Goal: Information Seeking & Learning: Learn about a topic

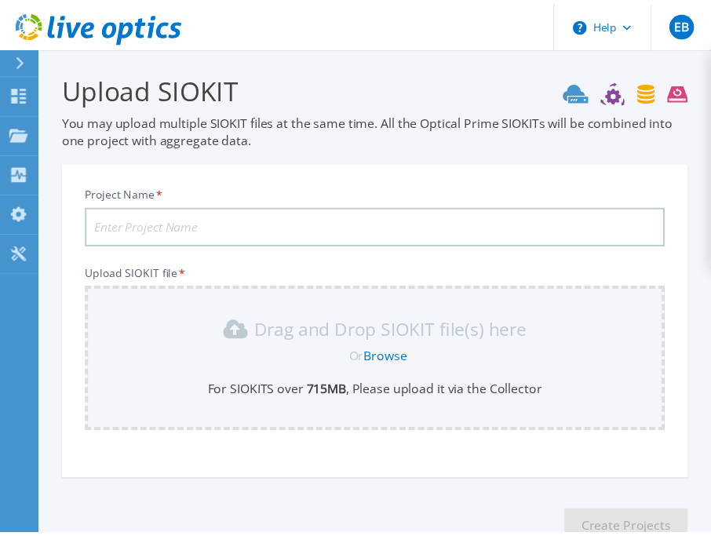
scroll to position [103, 0]
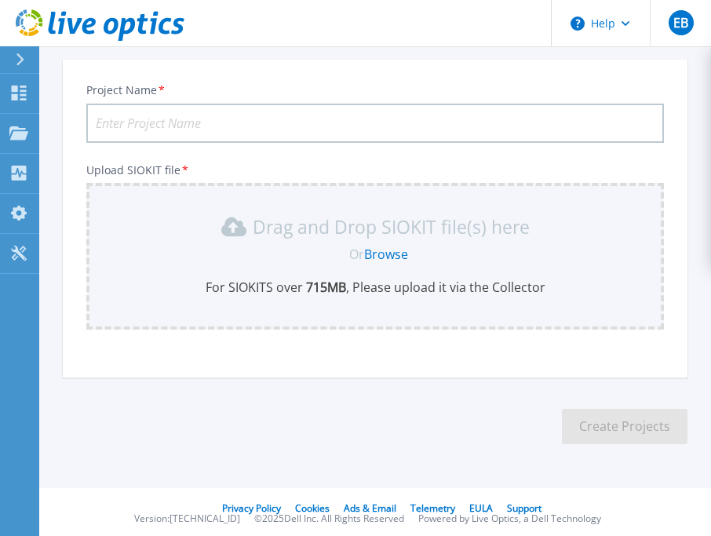
click at [18, 58] on icon at bounding box center [20, 59] width 9 height 13
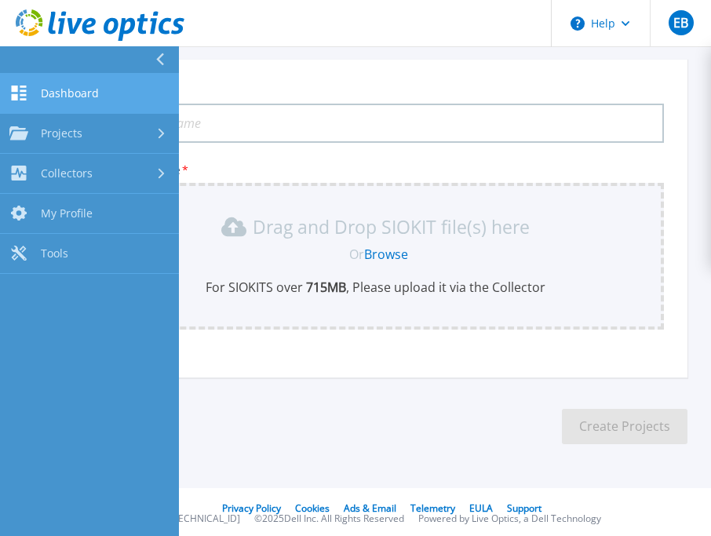
click at [75, 85] on link "Dashboard Dashboard" at bounding box center [89, 94] width 179 height 40
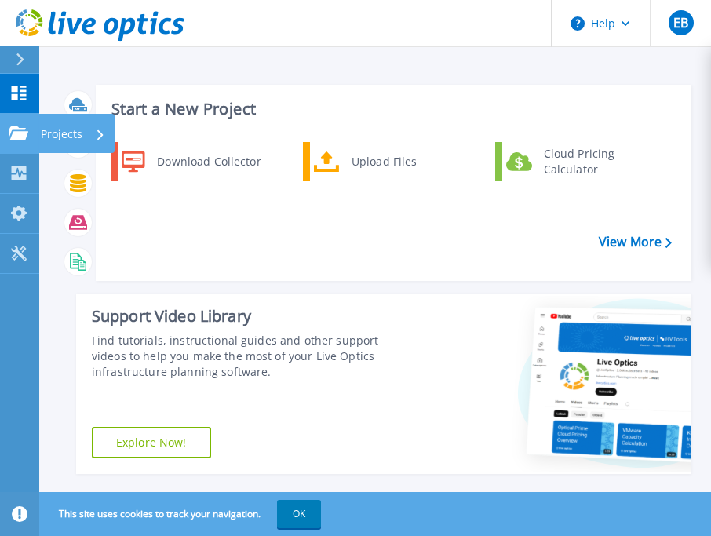
click at [6, 132] on link "Projects Projects" at bounding box center [19, 134] width 39 height 40
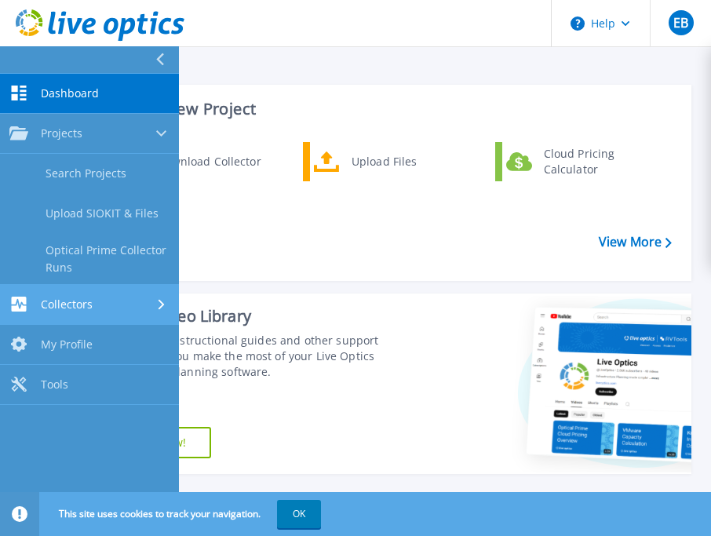
click at [88, 300] on span "Collectors" at bounding box center [67, 304] width 52 height 14
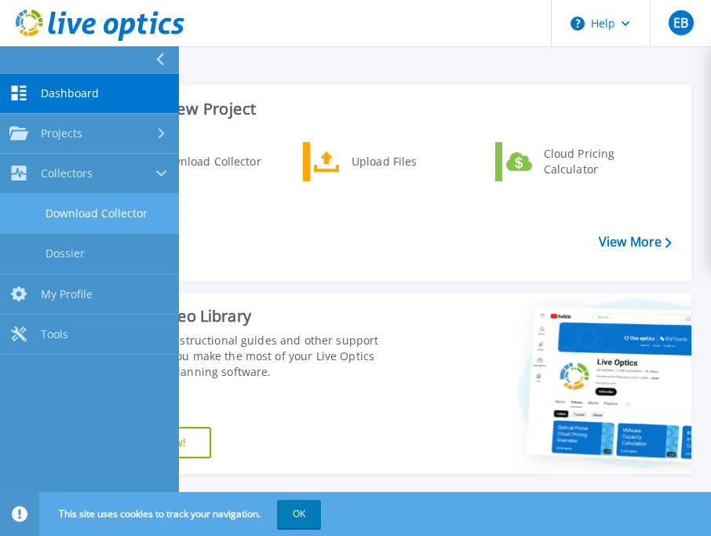
click at [105, 206] on link "Download Collector" at bounding box center [89, 214] width 179 height 40
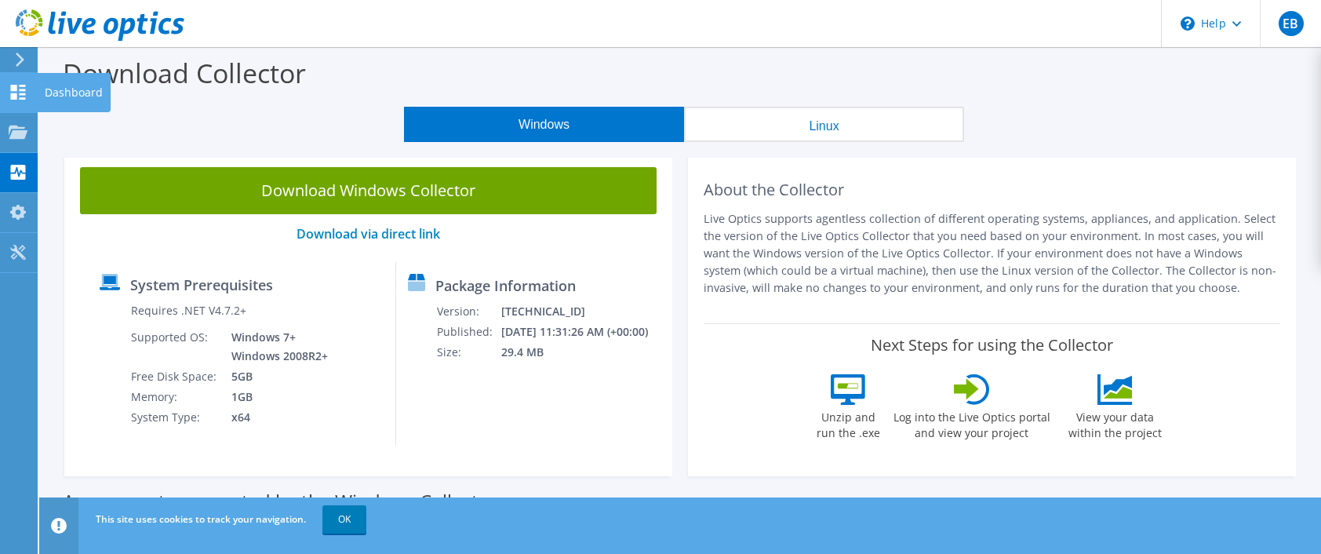
click at [9, 95] on icon at bounding box center [18, 92] width 19 height 15
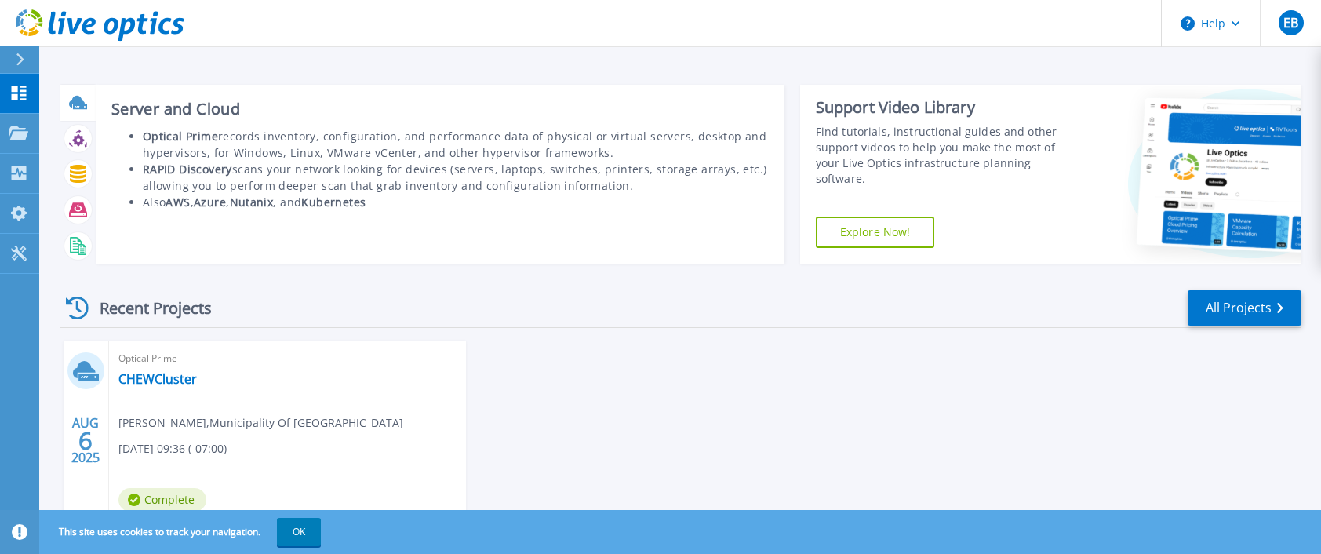
click at [74, 103] on icon at bounding box center [77, 102] width 16 height 12
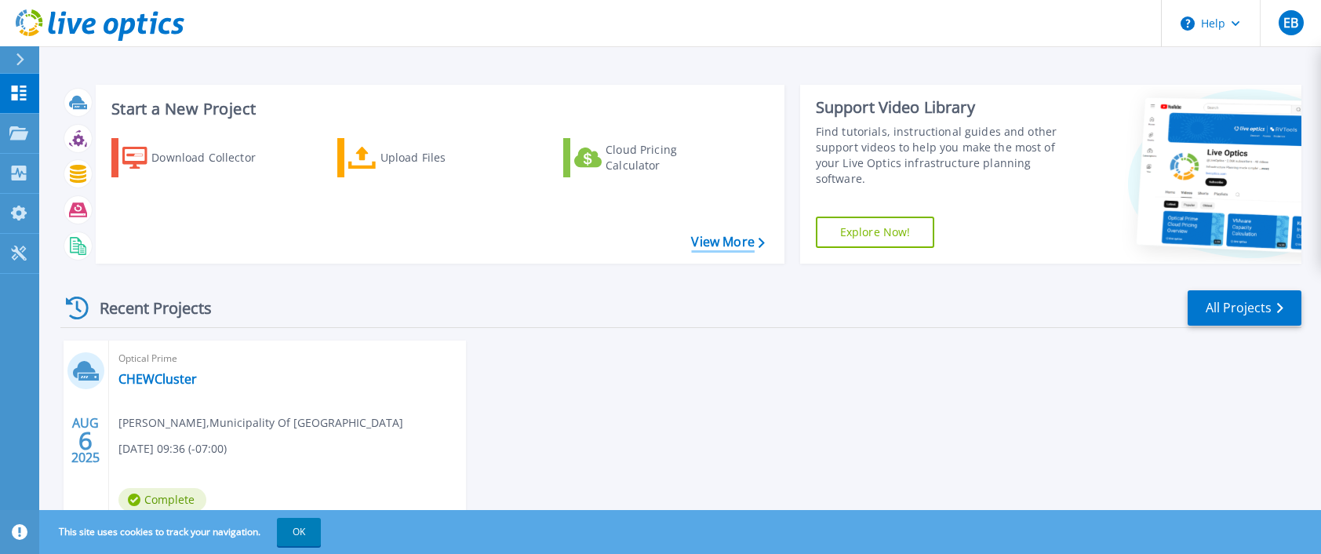
click at [723, 241] on link "View More" at bounding box center [727, 242] width 73 height 15
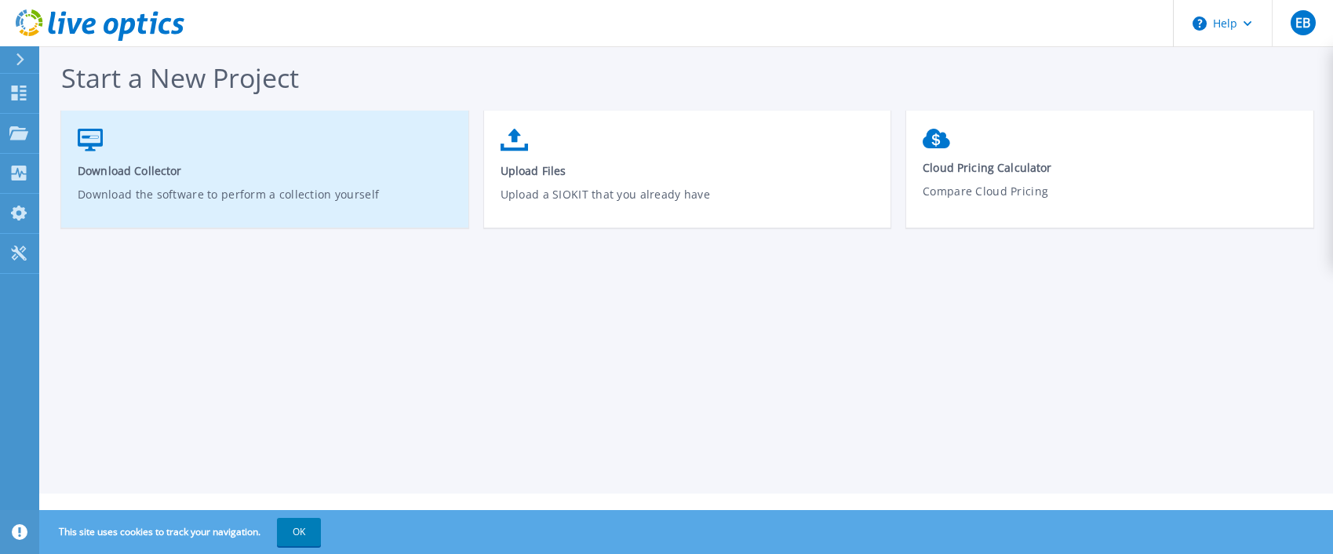
click at [356, 200] on p "Download the software to perform a collection yourself" at bounding box center [265, 204] width 375 height 36
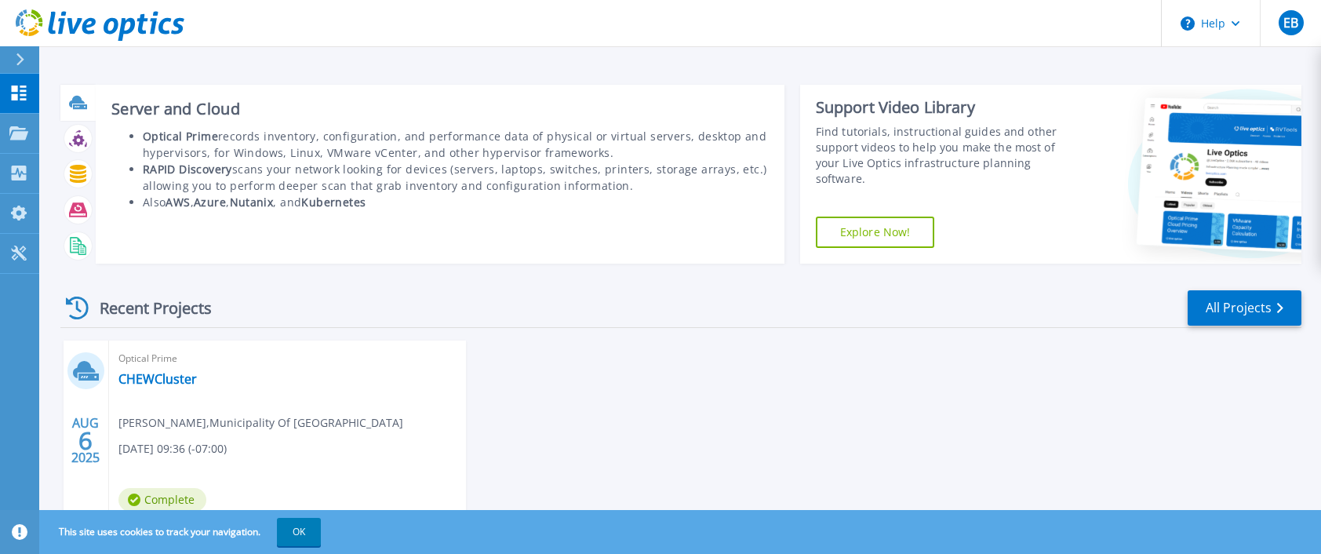
click at [75, 103] on icon at bounding box center [77, 102] width 16 height 12
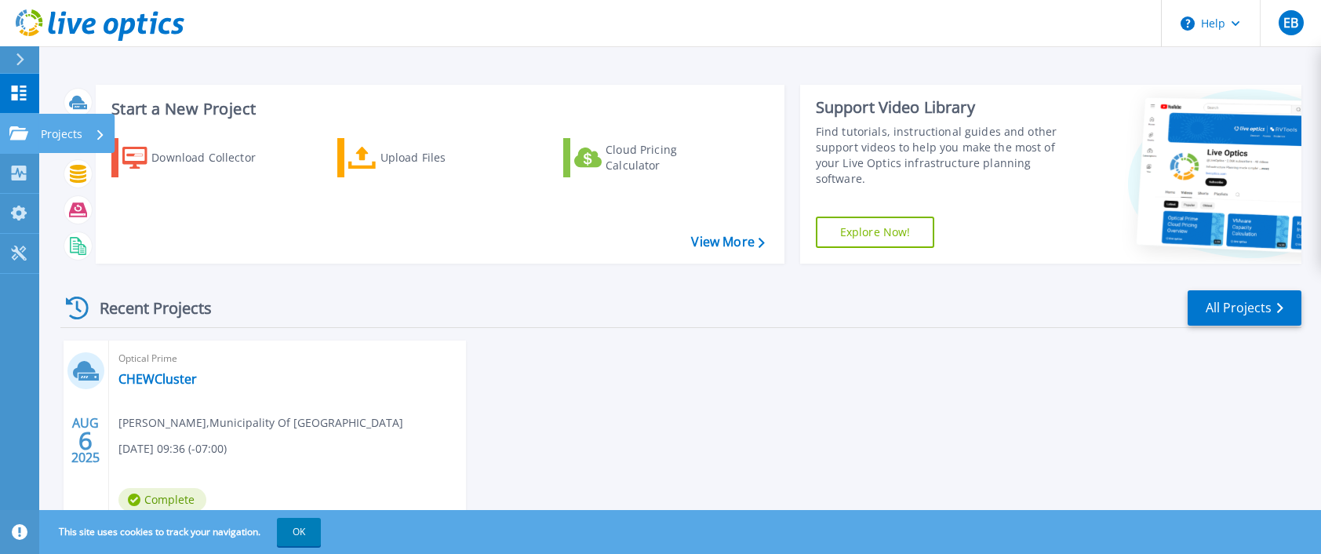
click at [52, 130] on p "Projects" at bounding box center [62, 134] width 42 height 41
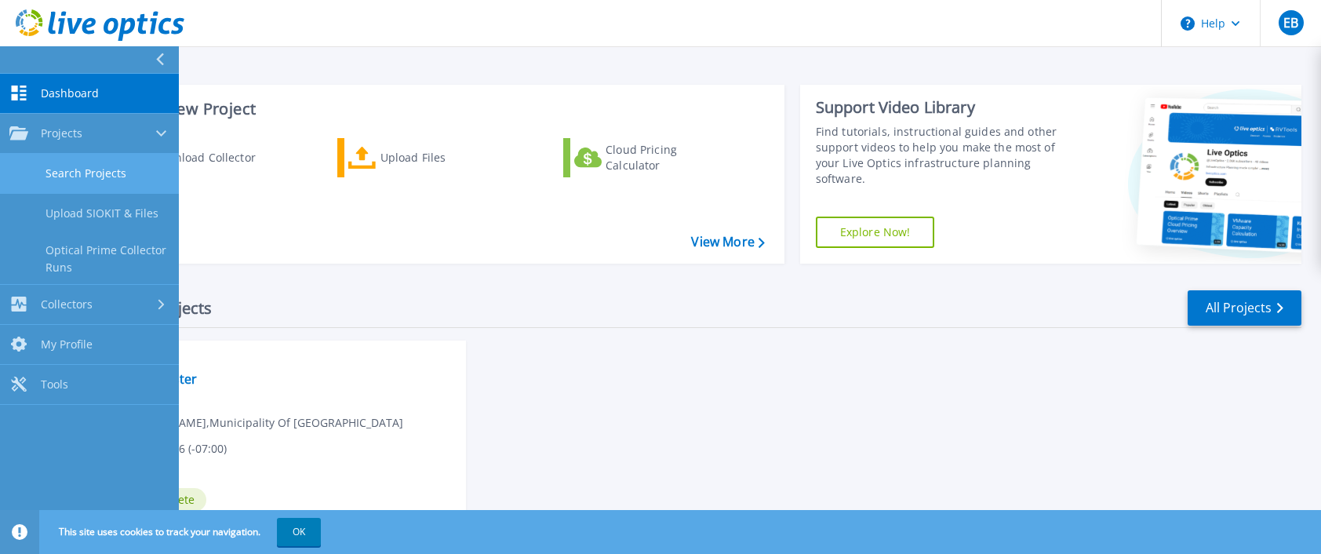
click at [83, 171] on link "Search Projects" at bounding box center [89, 174] width 179 height 40
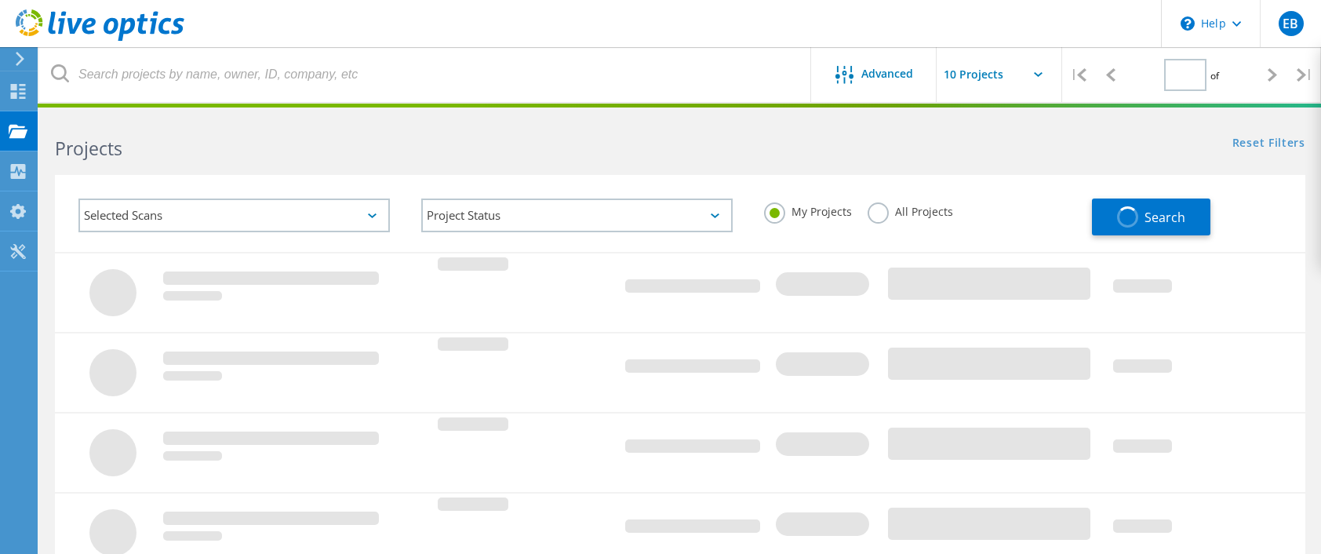
type input "1"
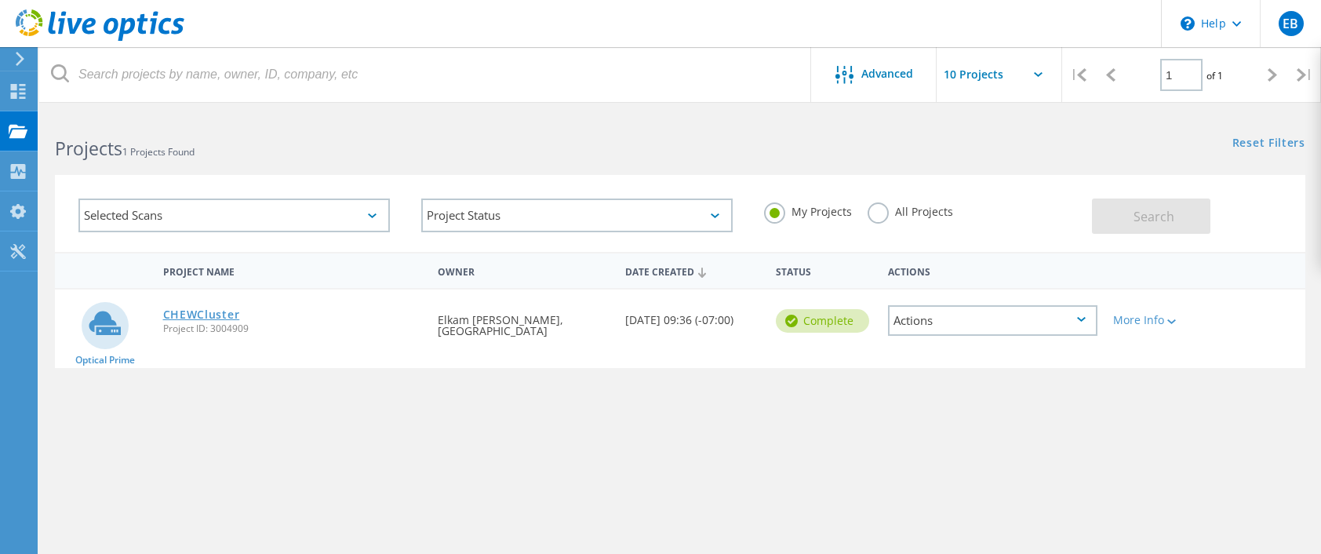
click at [190, 315] on link "CHEWCluster" at bounding box center [201, 314] width 77 height 11
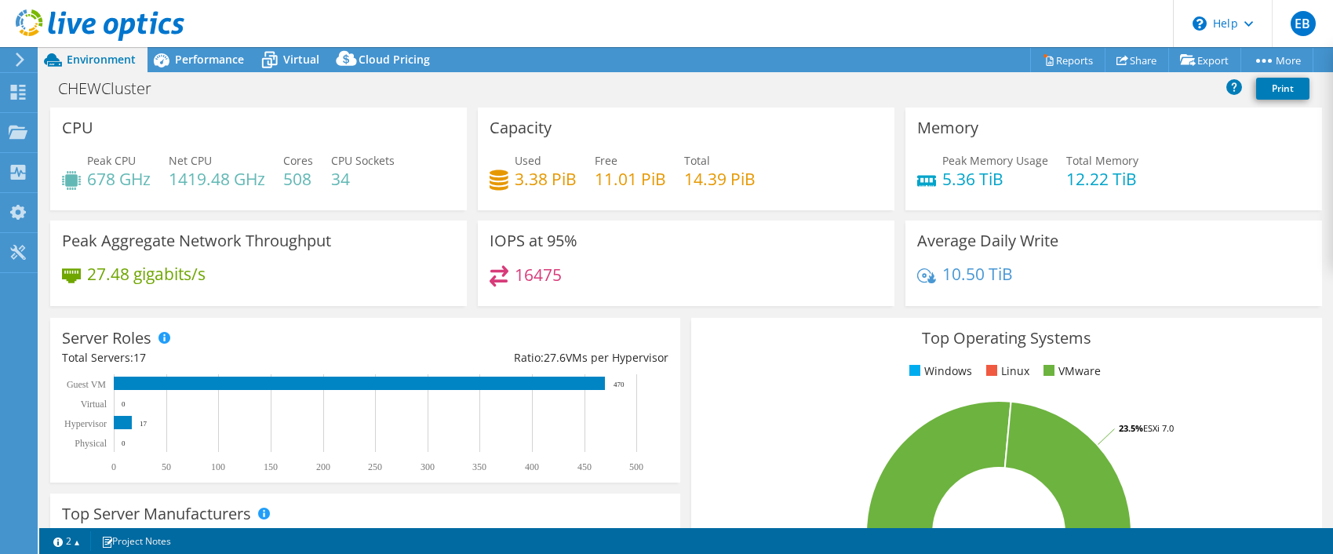
select select "USD"
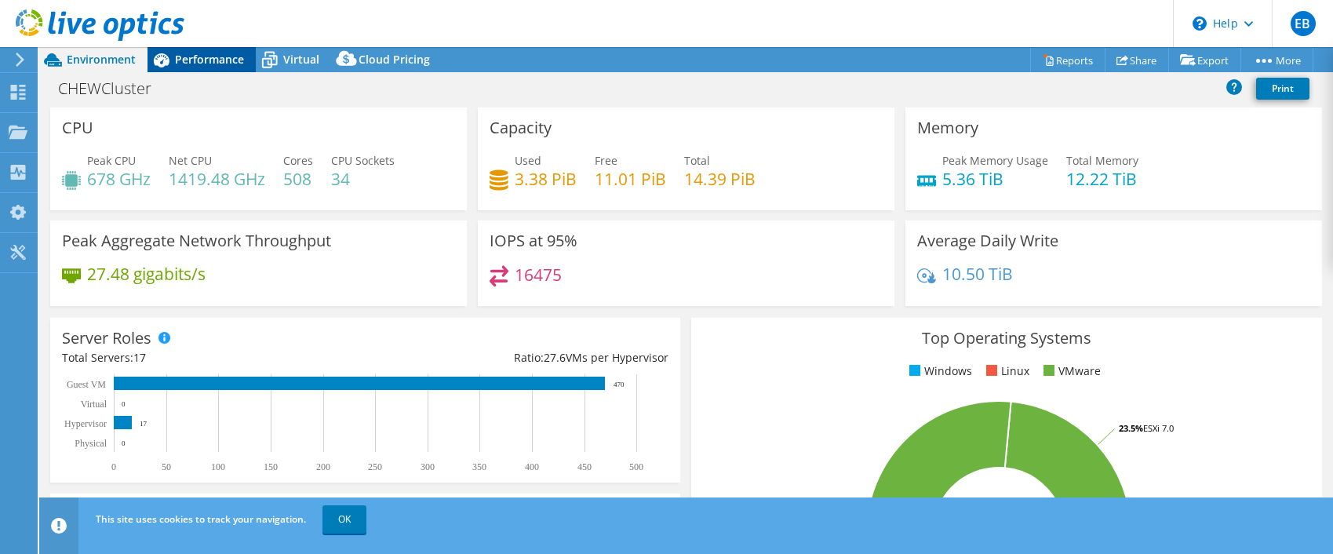
click at [210, 56] on span "Performance" at bounding box center [209, 59] width 69 height 15
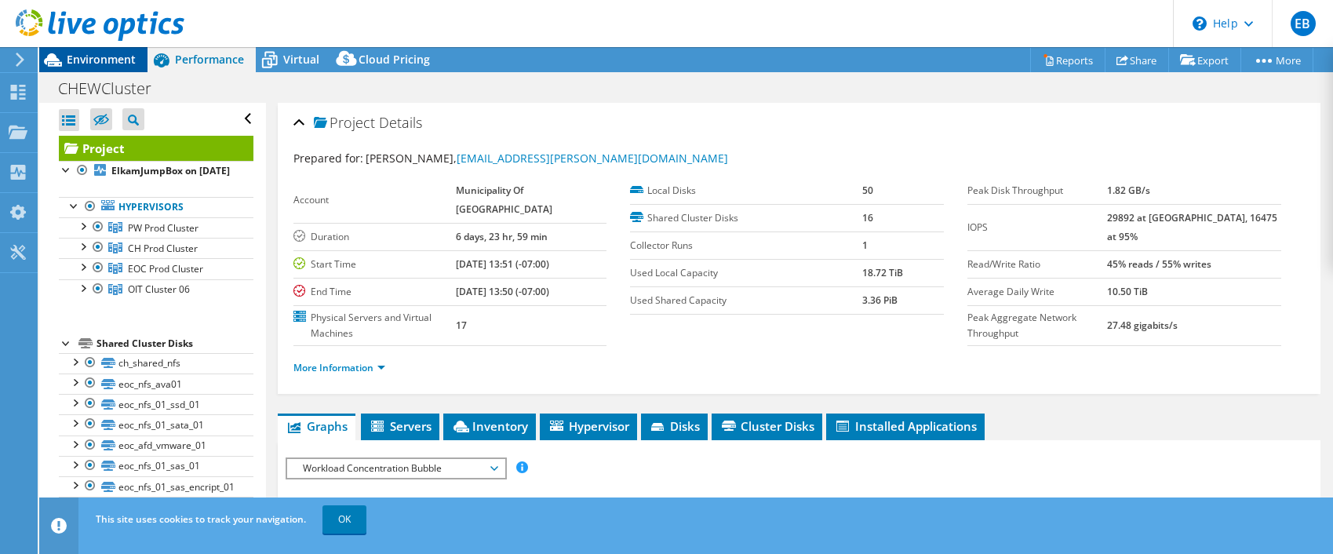
click at [97, 57] on span "Environment" at bounding box center [101, 59] width 69 height 15
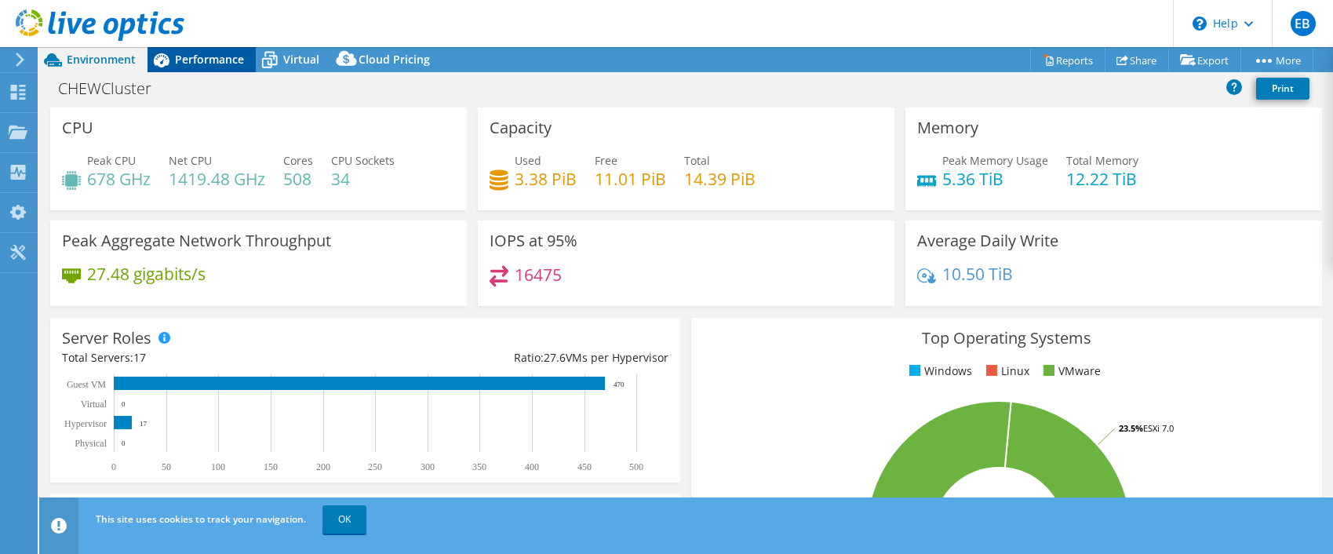
click at [224, 51] on div "Performance" at bounding box center [202, 59] width 108 height 25
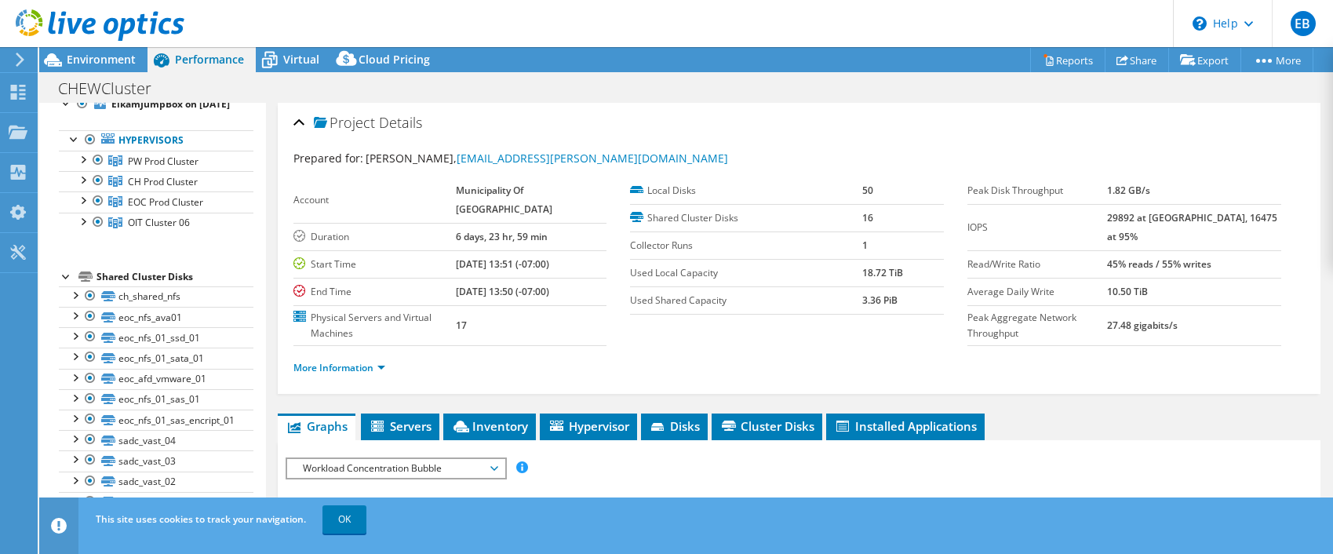
scroll to position [61, 0]
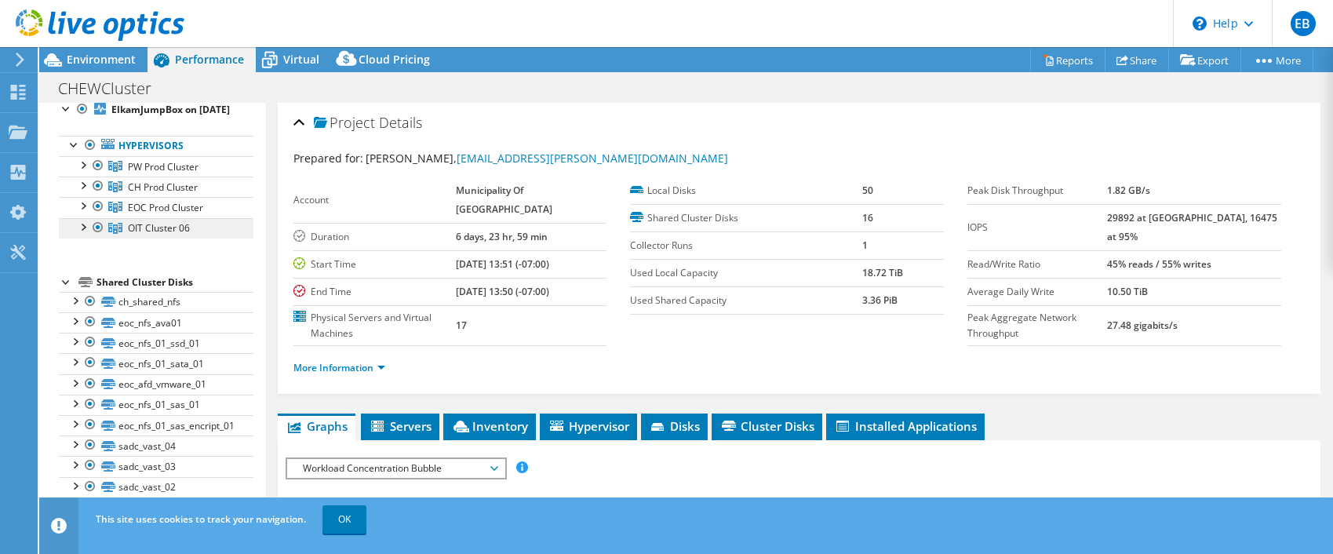
click at [151, 173] on span "OIT Cluster 06" at bounding box center [163, 166] width 71 height 13
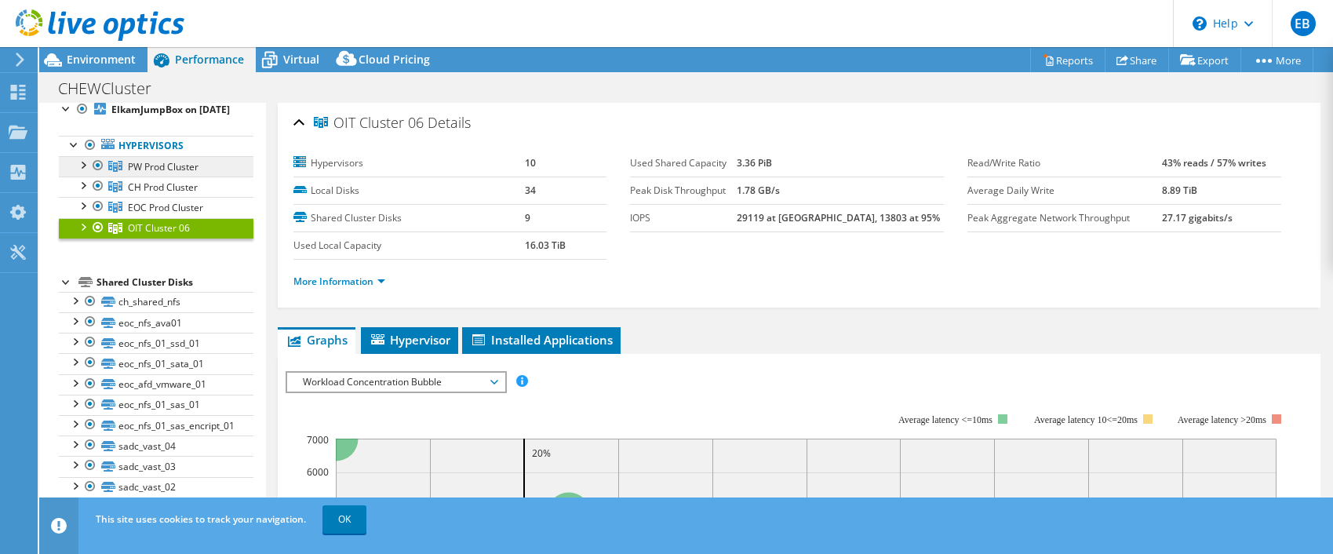
click at [166, 173] on span "PW Prod Cluster" at bounding box center [163, 166] width 71 height 13
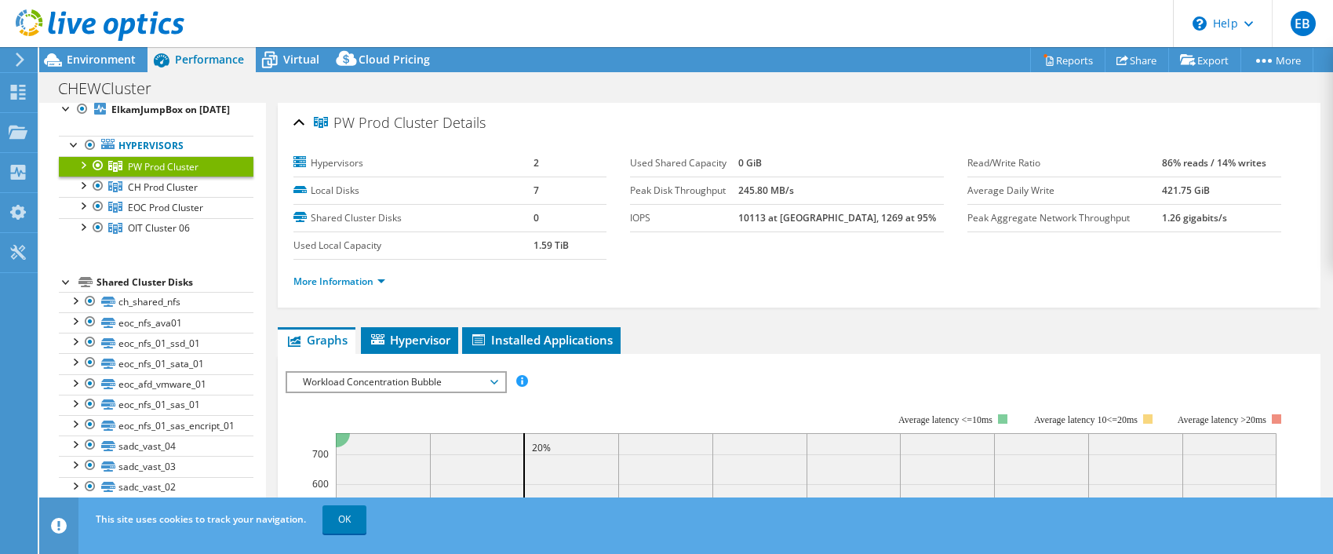
click at [83, 172] on div at bounding box center [83, 164] width 16 height 16
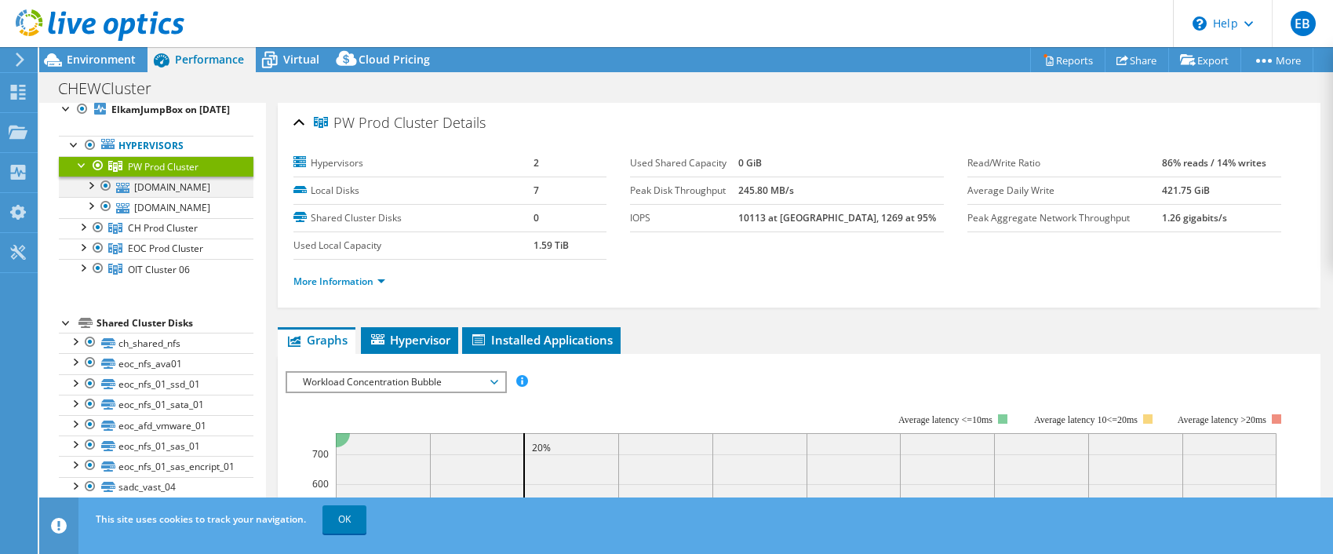
click at [90, 192] on div at bounding box center [90, 185] width 16 height 16
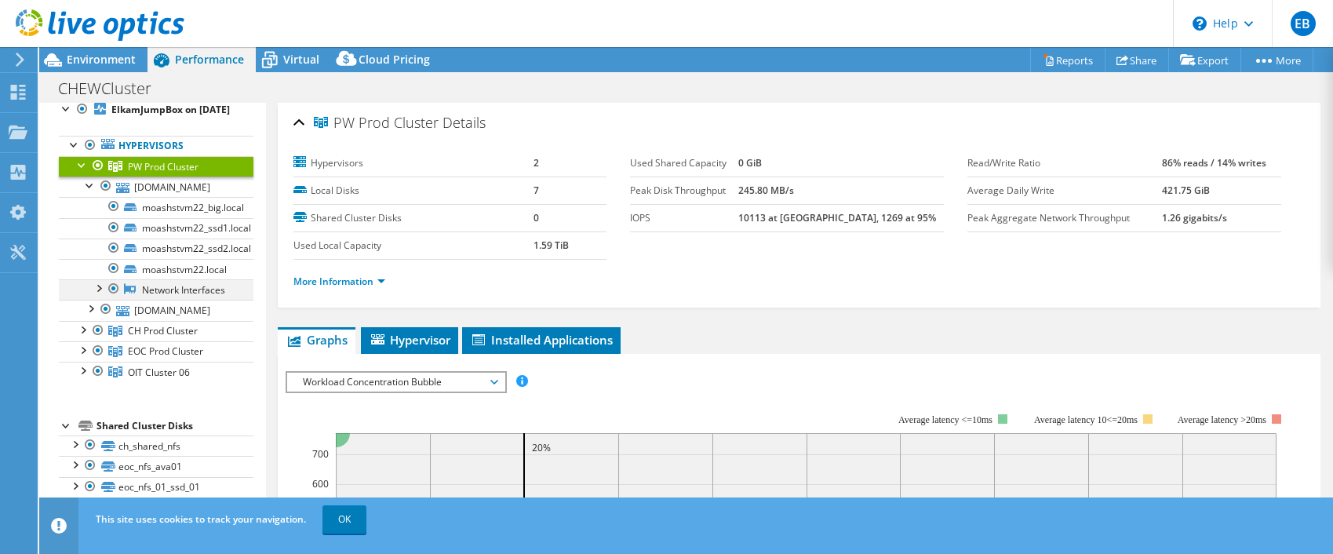
click at [99, 295] on div at bounding box center [98, 287] width 16 height 16
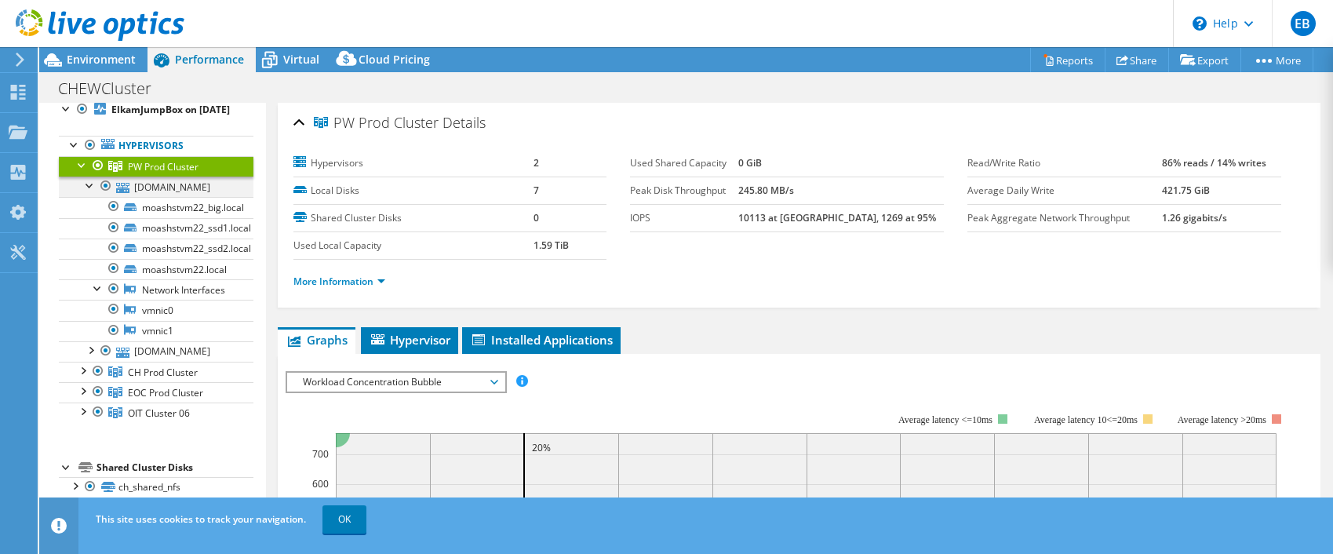
click at [87, 192] on div at bounding box center [90, 185] width 16 height 16
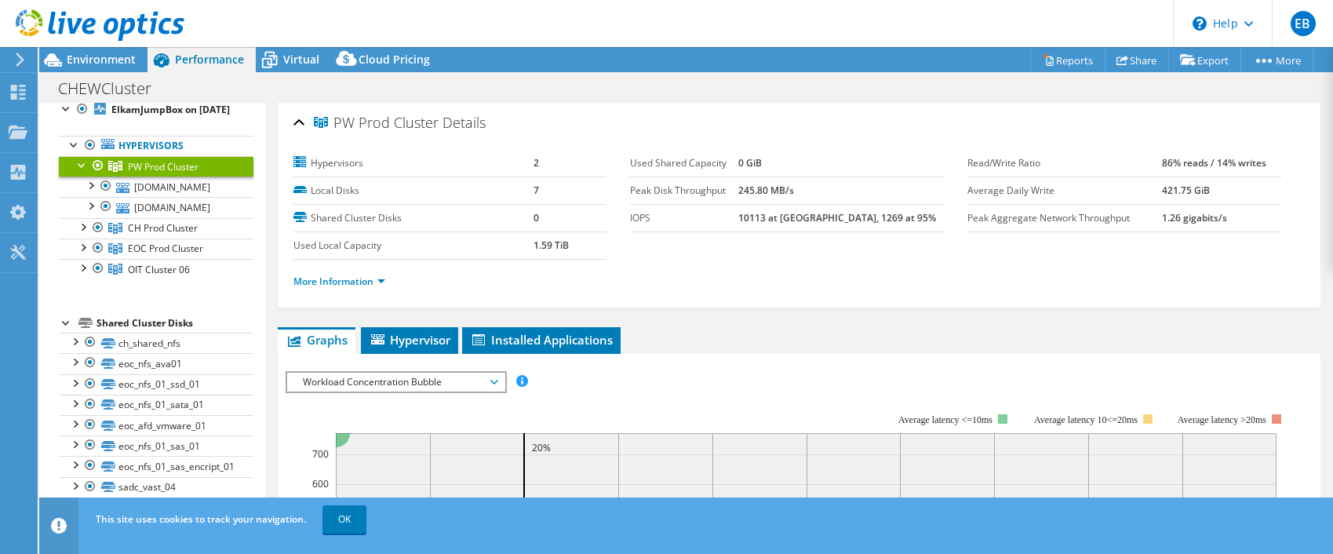
click at [81, 172] on div at bounding box center [83, 164] width 16 height 16
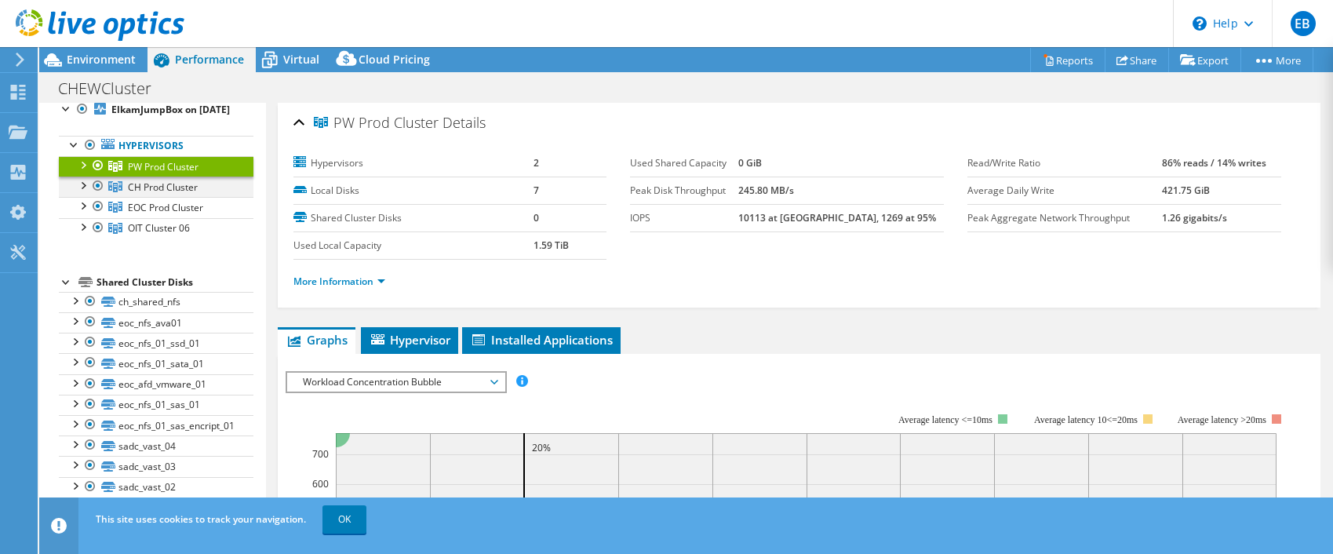
click at [83, 192] on div at bounding box center [83, 185] width 16 height 16
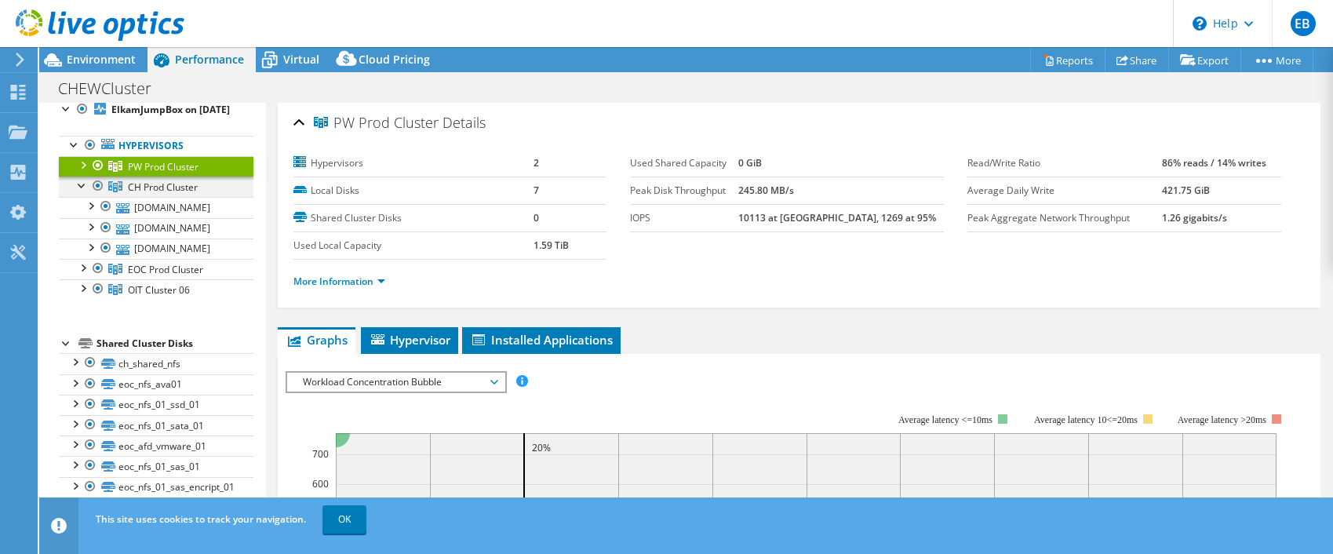
click at [78, 192] on div at bounding box center [83, 185] width 16 height 16
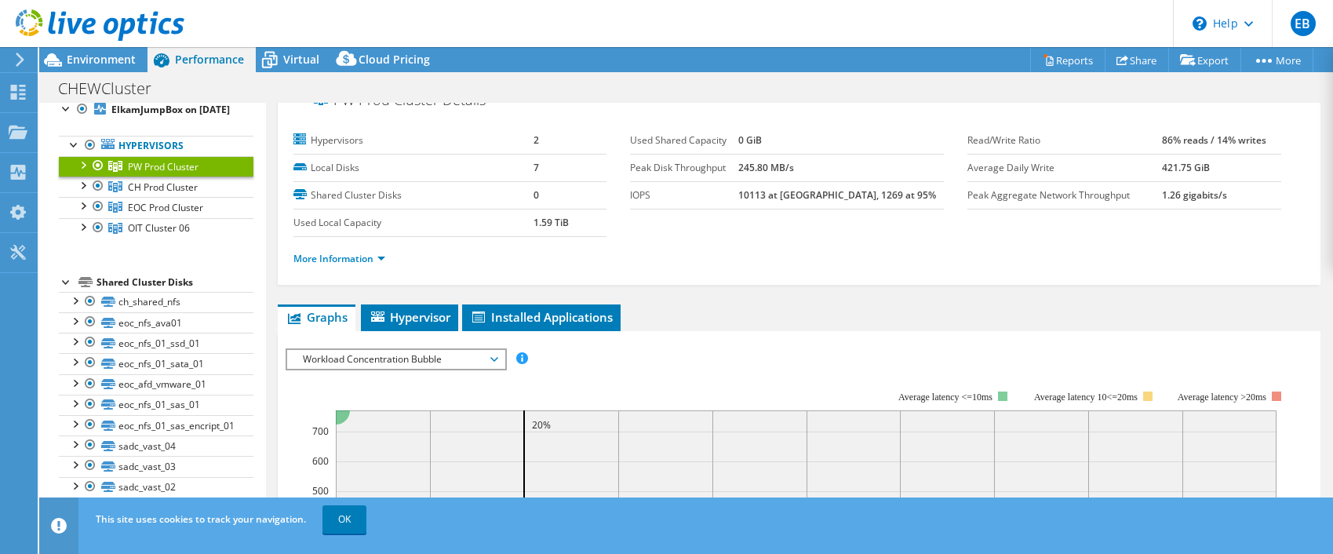
scroll to position [0, 0]
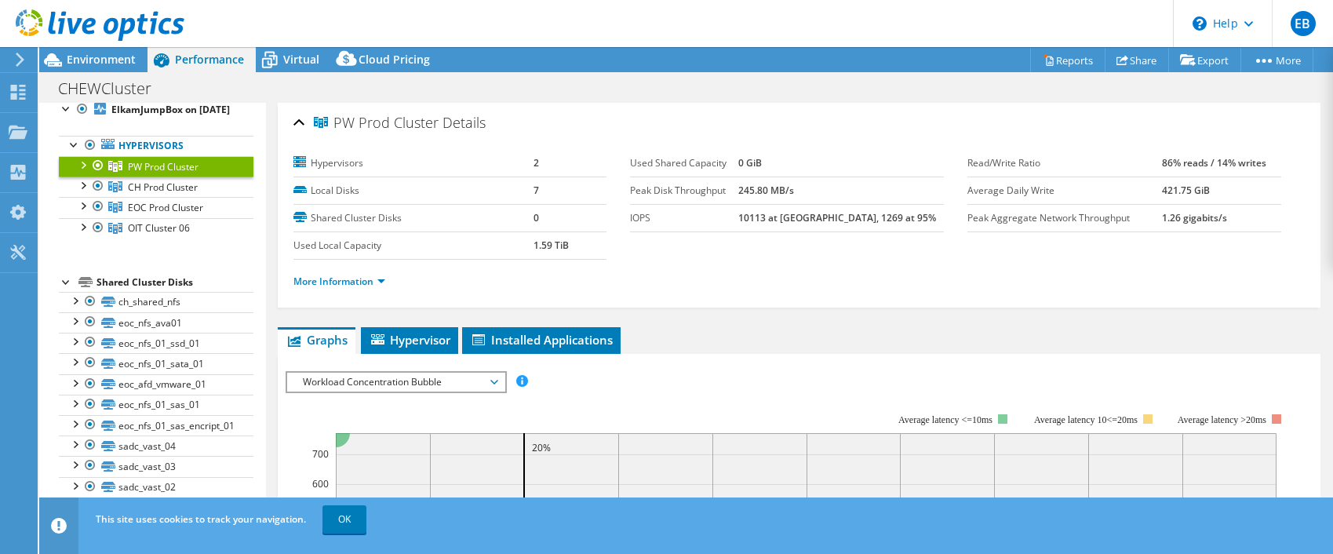
click at [490, 381] on span "Workload Concentration Bubble" at bounding box center [396, 382] width 202 height 19
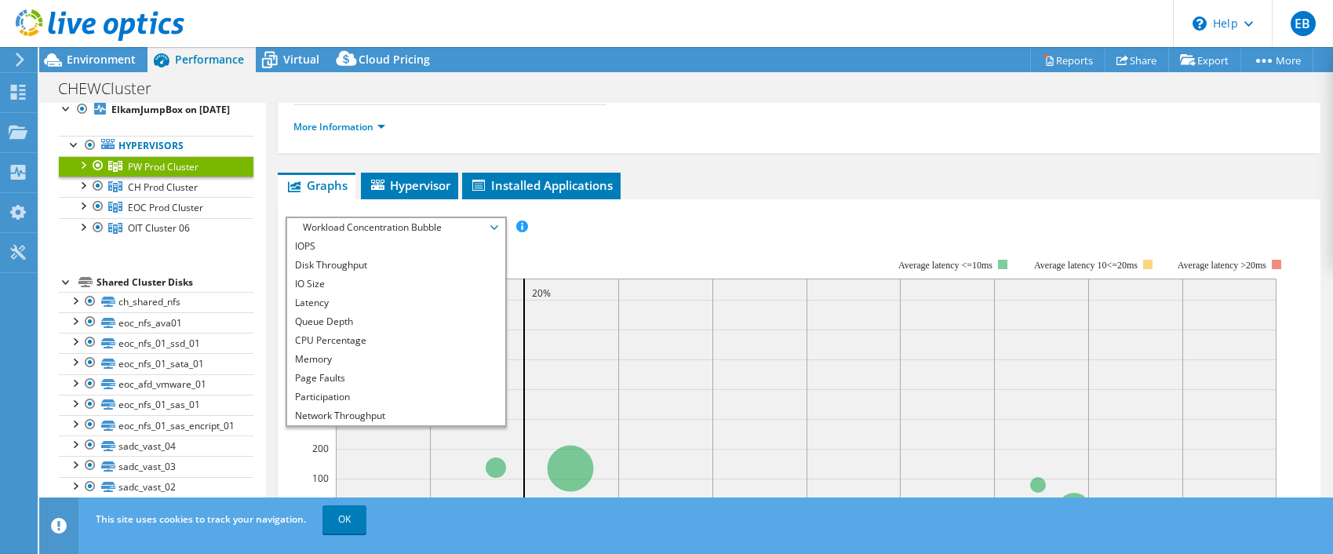
scroll to position [158, 0]
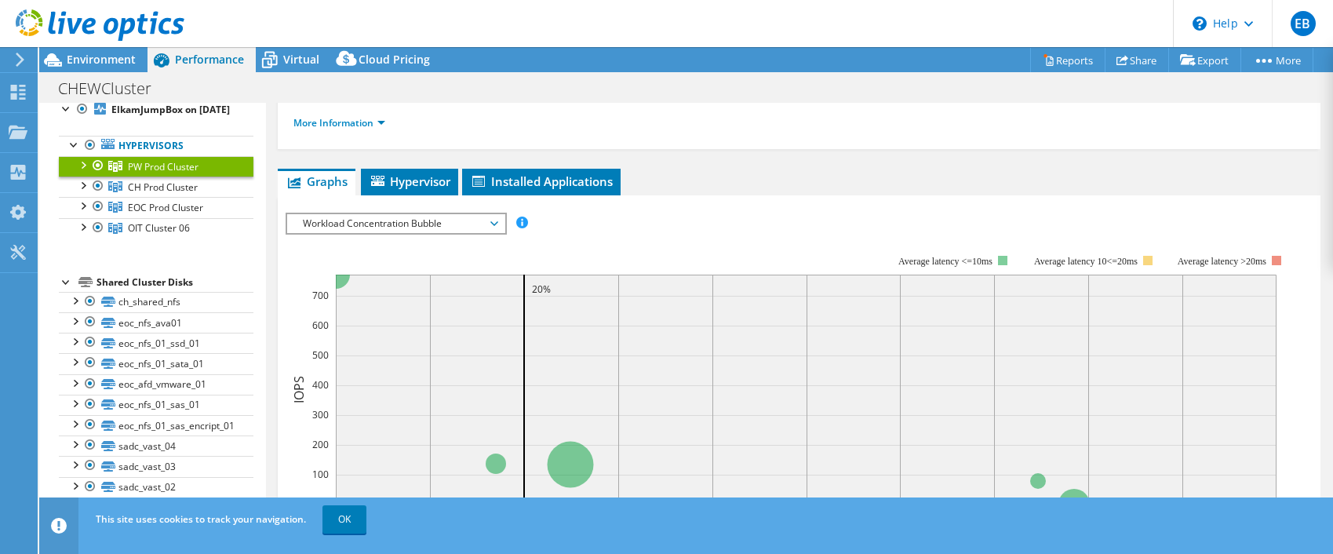
click at [494, 225] on span "Workload Concentration Bubble" at bounding box center [396, 223] width 202 height 19
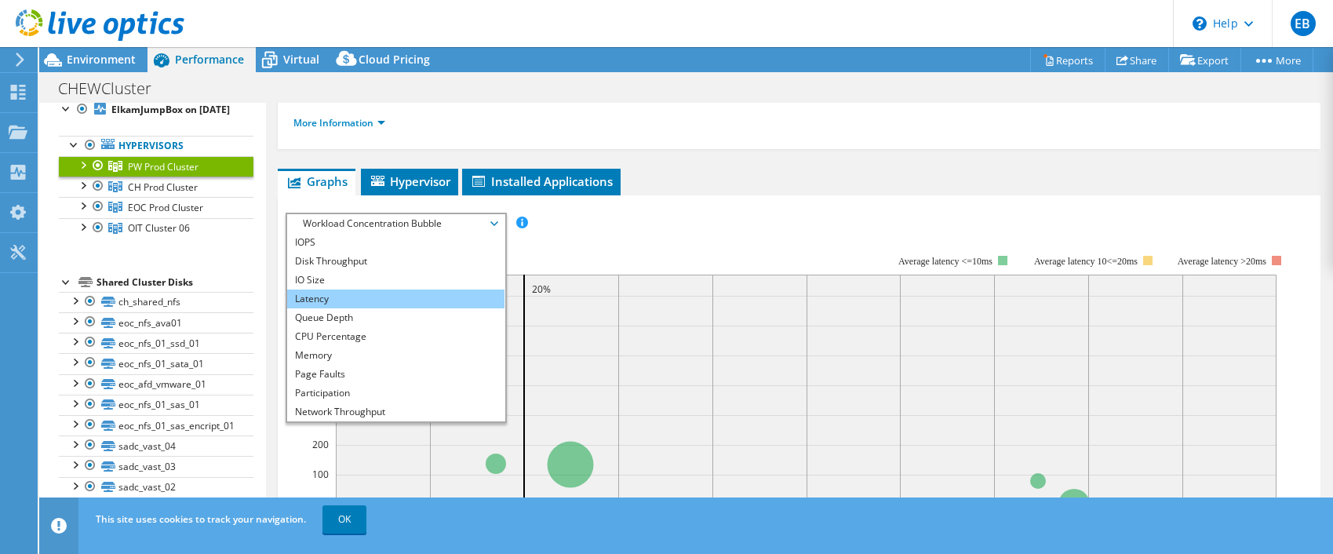
click at [353, 292] on li "Latency" at bounding box center [395, 299] width 217 height 19
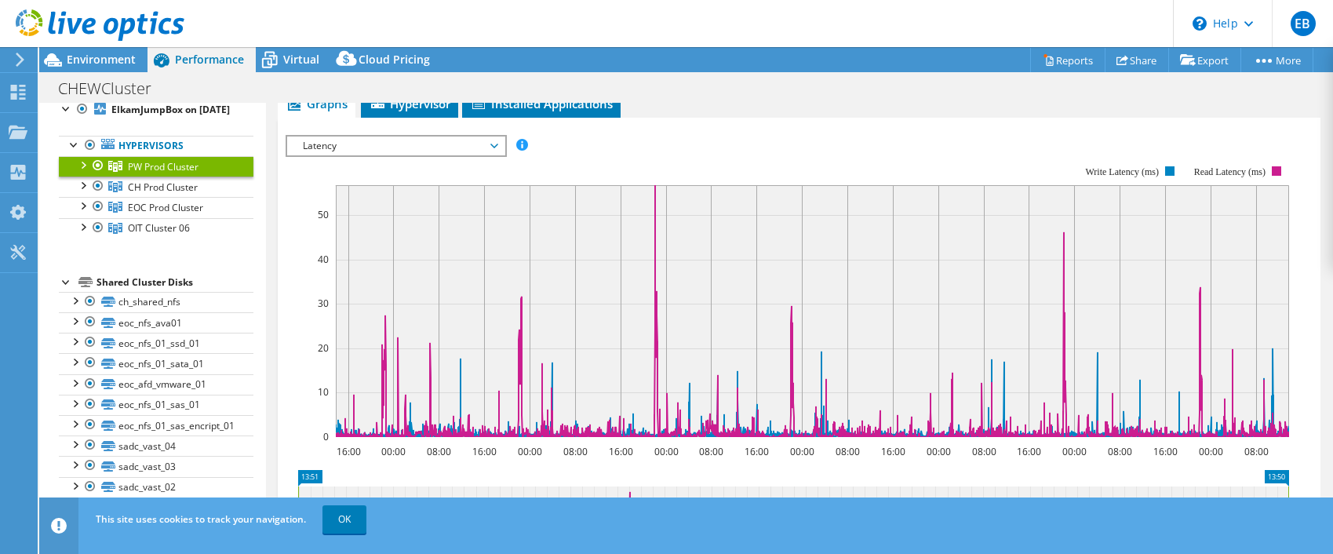
scroll to position [213, 0]
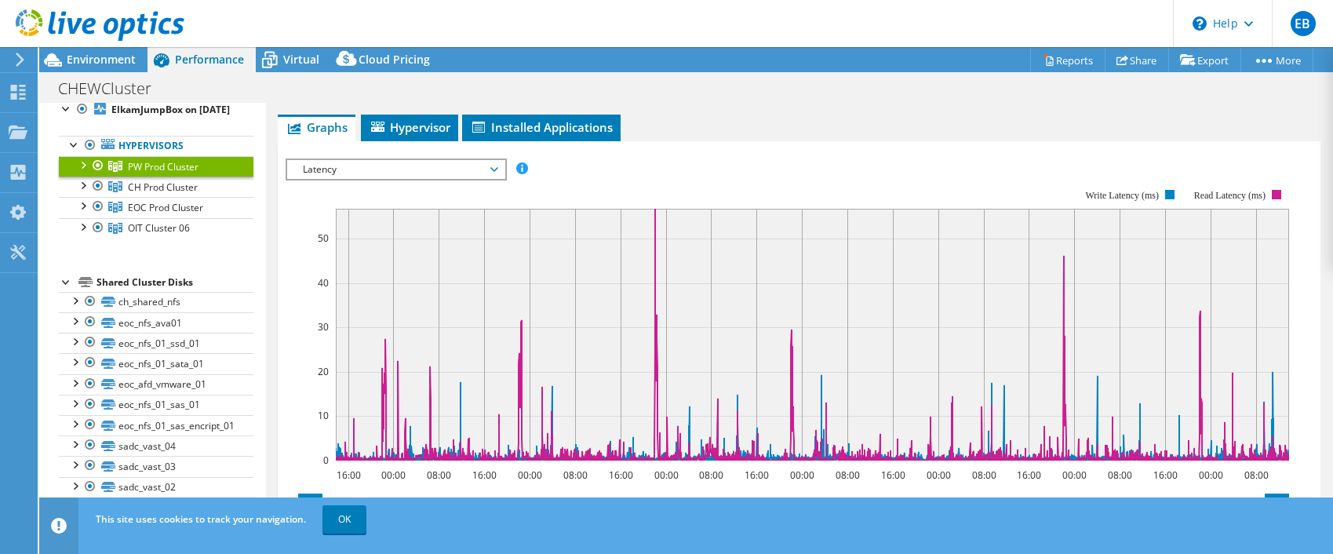
click at [497, 169] on icon at bounding box center [494, 169] width 8 height 5
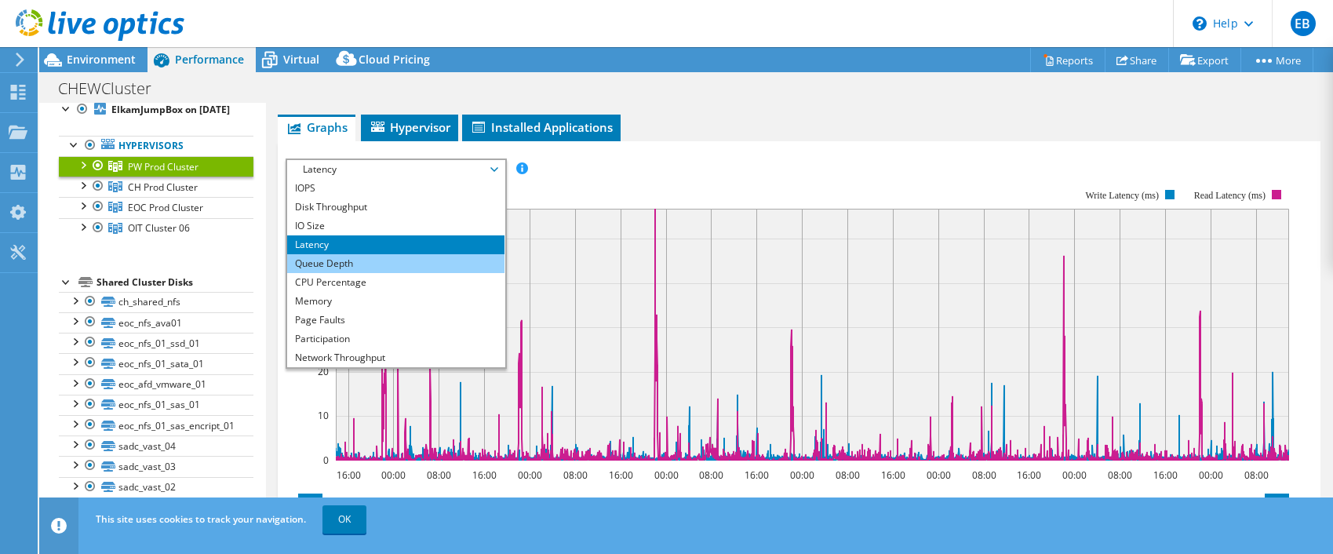
click at [345, 264] on li "Queue Depth" at bounding box center [395, 263] width 217 height 19
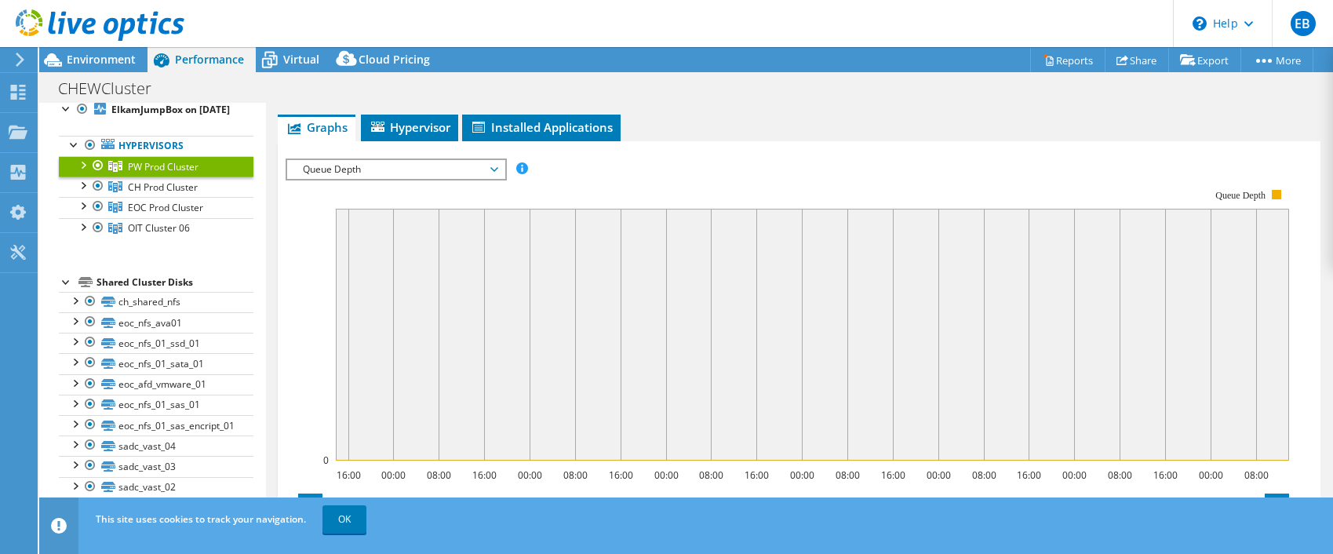
click at [499, 169] on span "Queue Depth" at bounding box center [395, 169] width 217 height 19
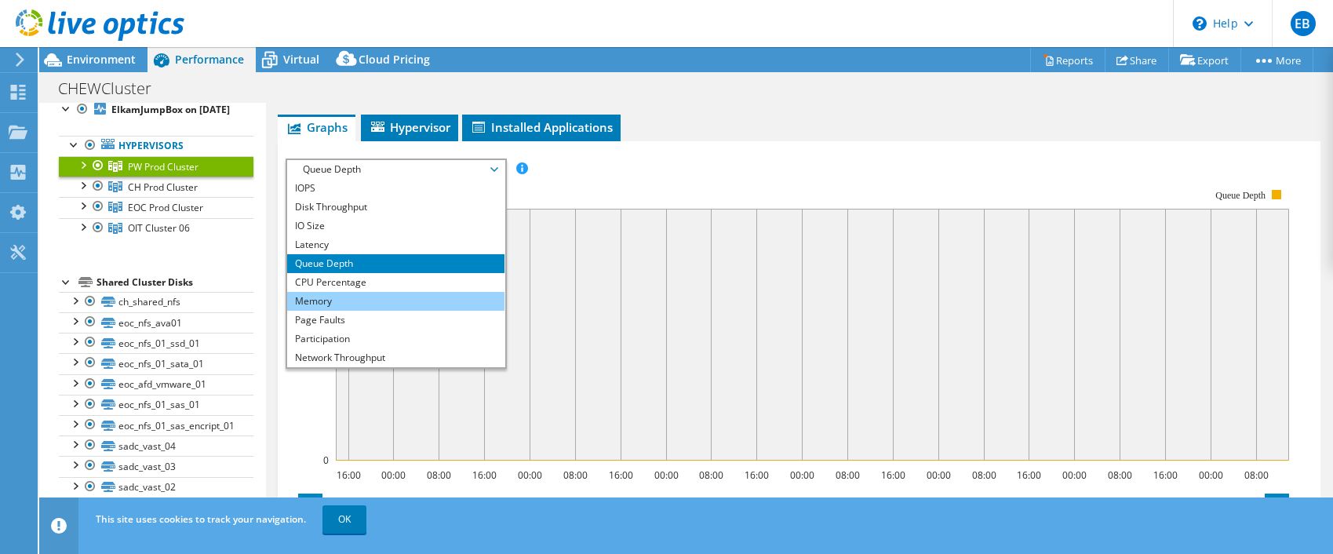
click at [344, 297] on li "Memory" at bounding box center [395, 301] width 217 height 19
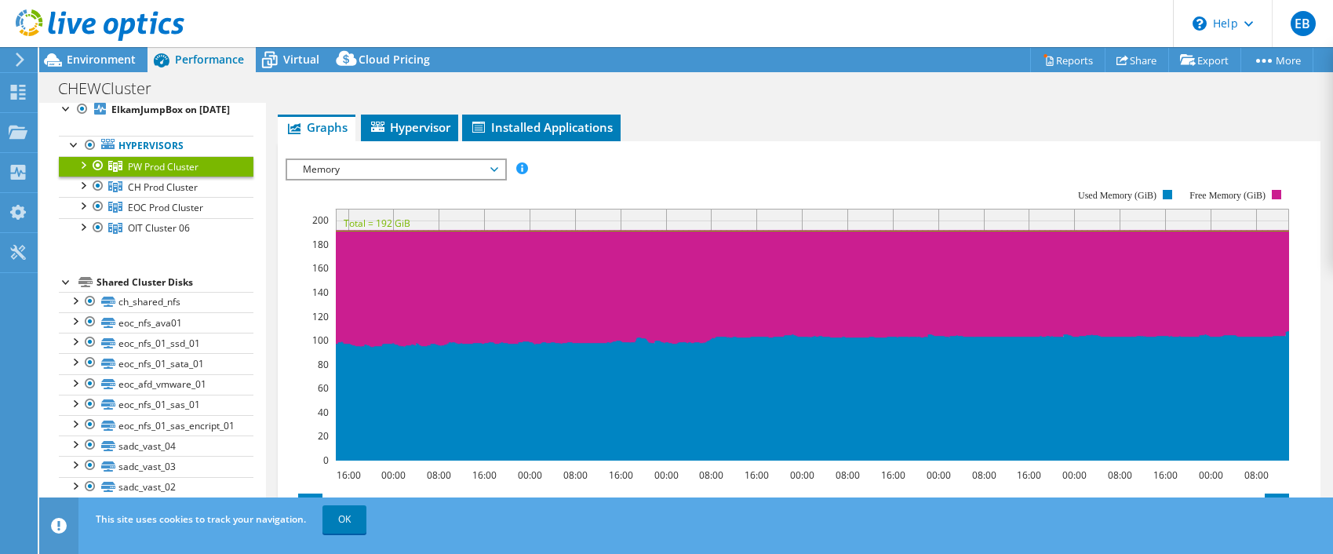
click at [493, 172] on span "Memory" at bounding box center [396, 169] width 202 height 19
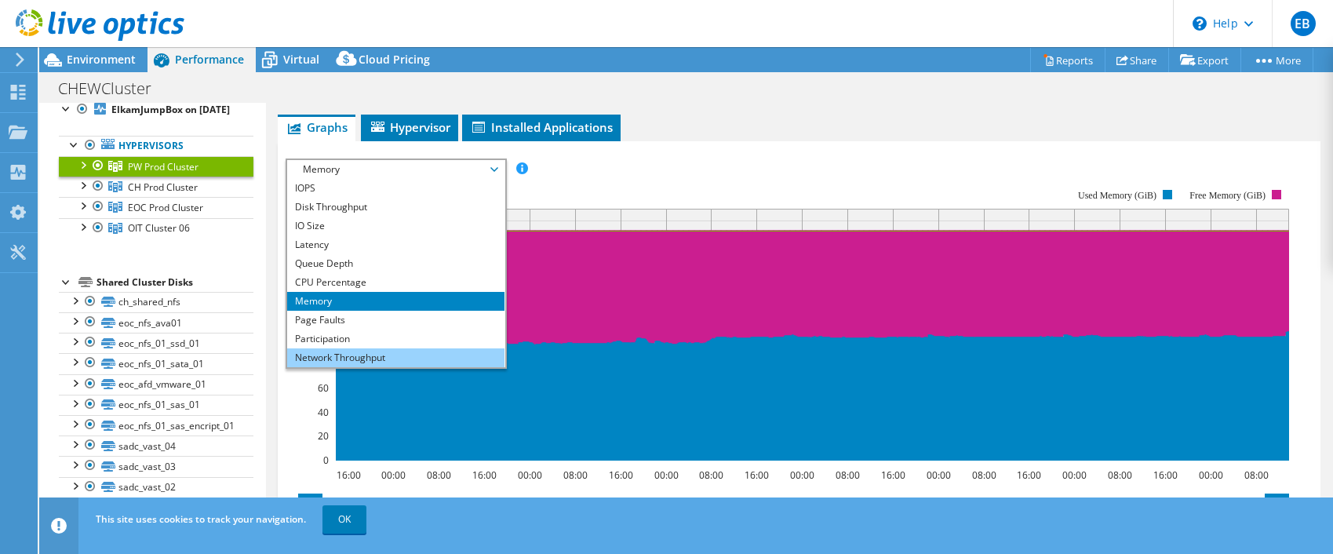
click at [394, 354] on li "Network Throughput" at bounding box center [395, 357] width 217 height 19
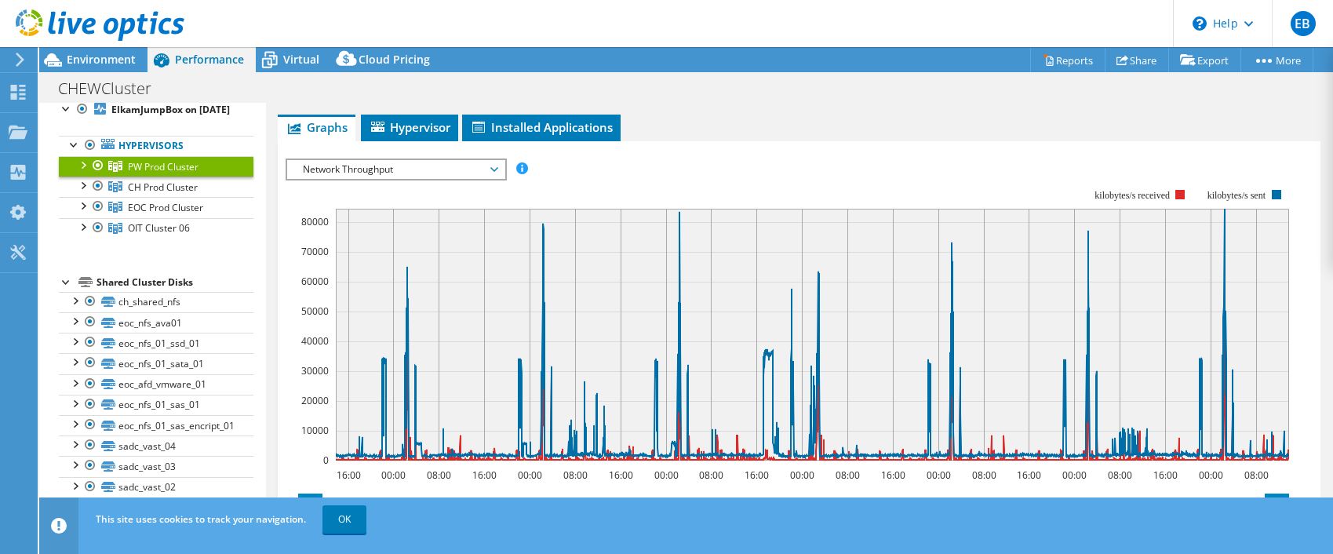
click at [496, 170] on span "Network Throughput" at bounding box center [396, 169] width 202 height 19
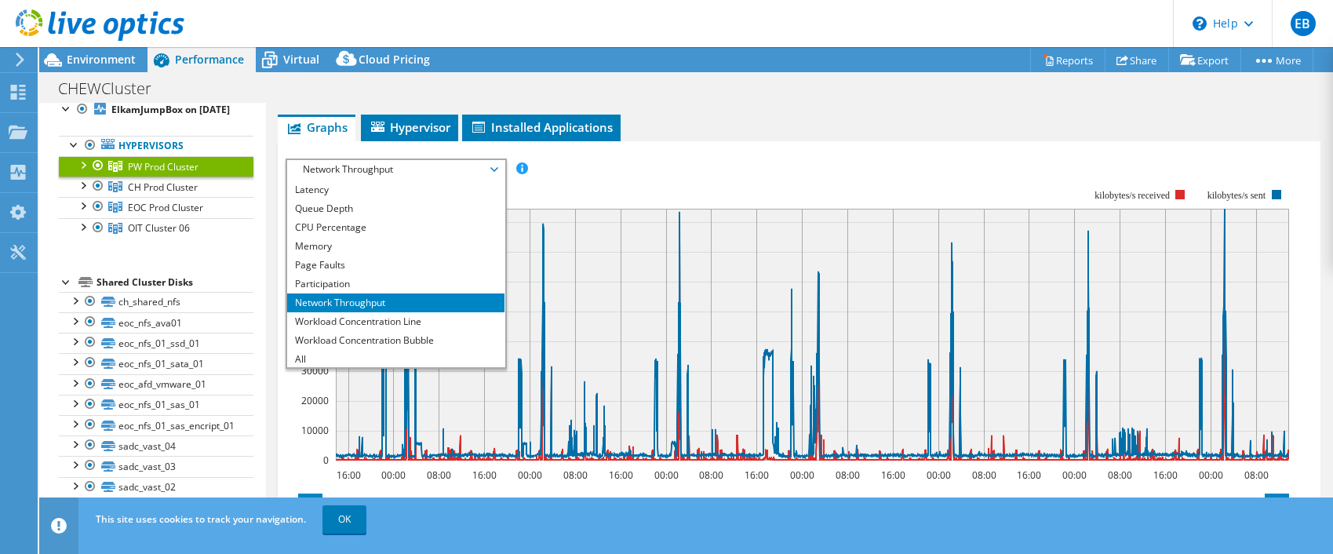
scroll to position [56, 0]
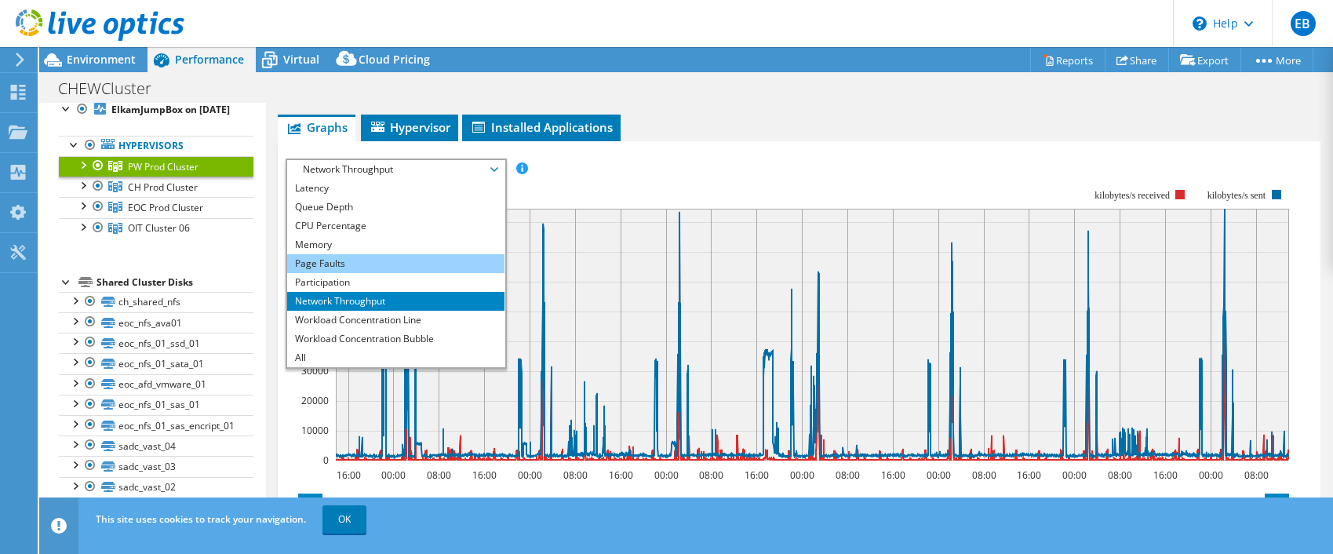
click at [337, 264] on li "Page Faults" at bounding box center [395, 263] width 217 height 19
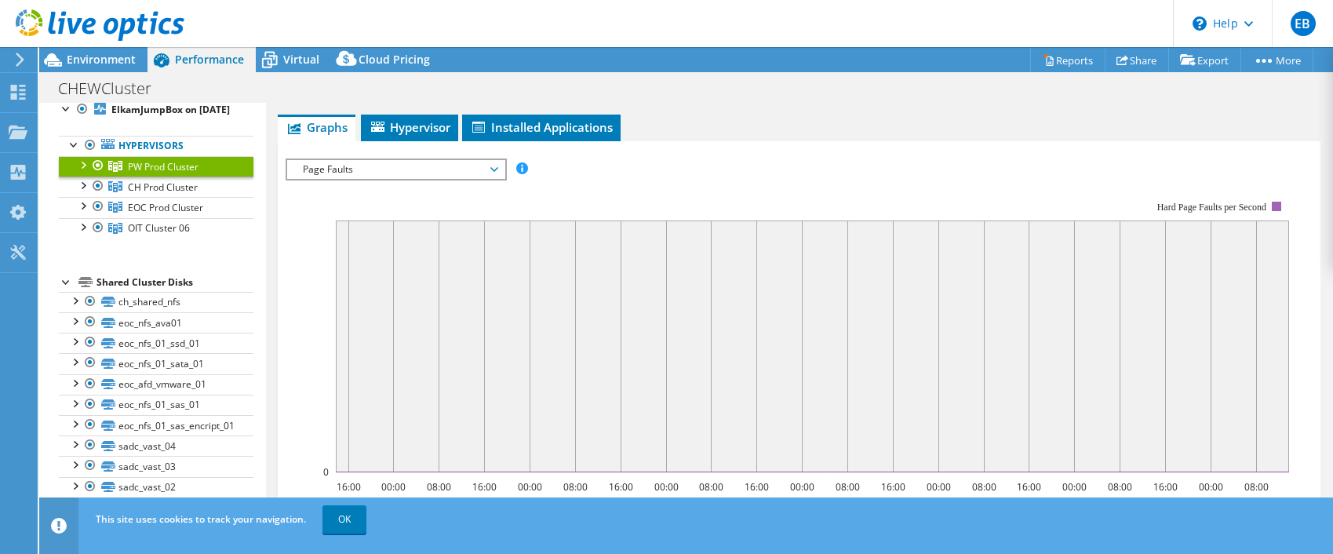
click at [494, 170] on span "Page Faults" at bounding box center [396, 169] width 202 height 19
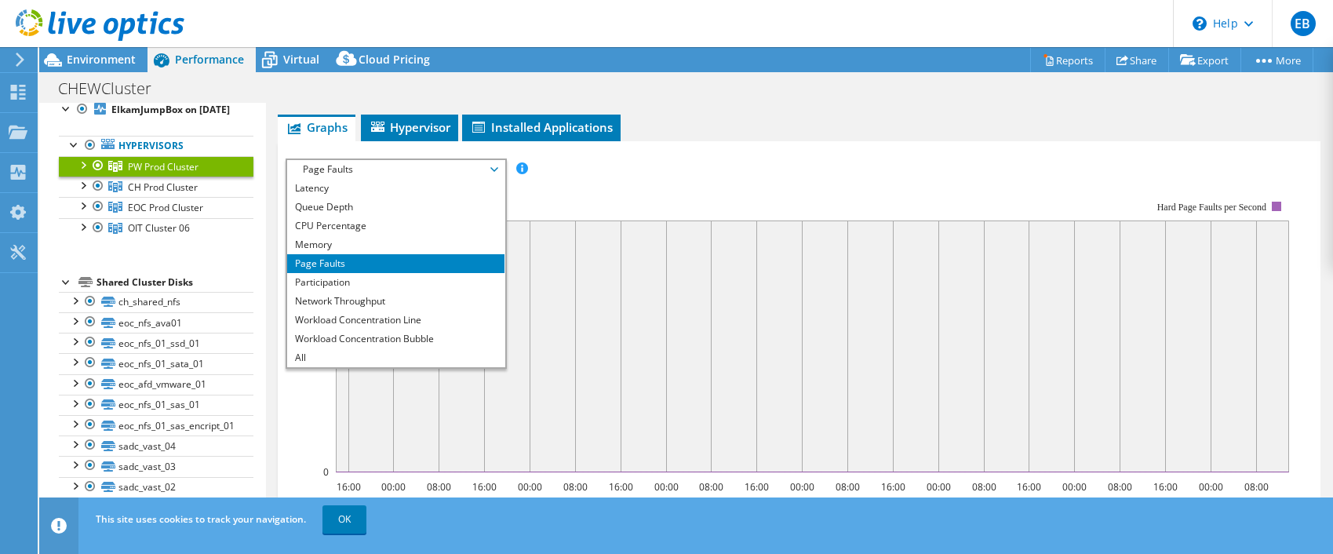
click at [669, 188] on rect at bounding box center [788, 337] width 1004 height 314
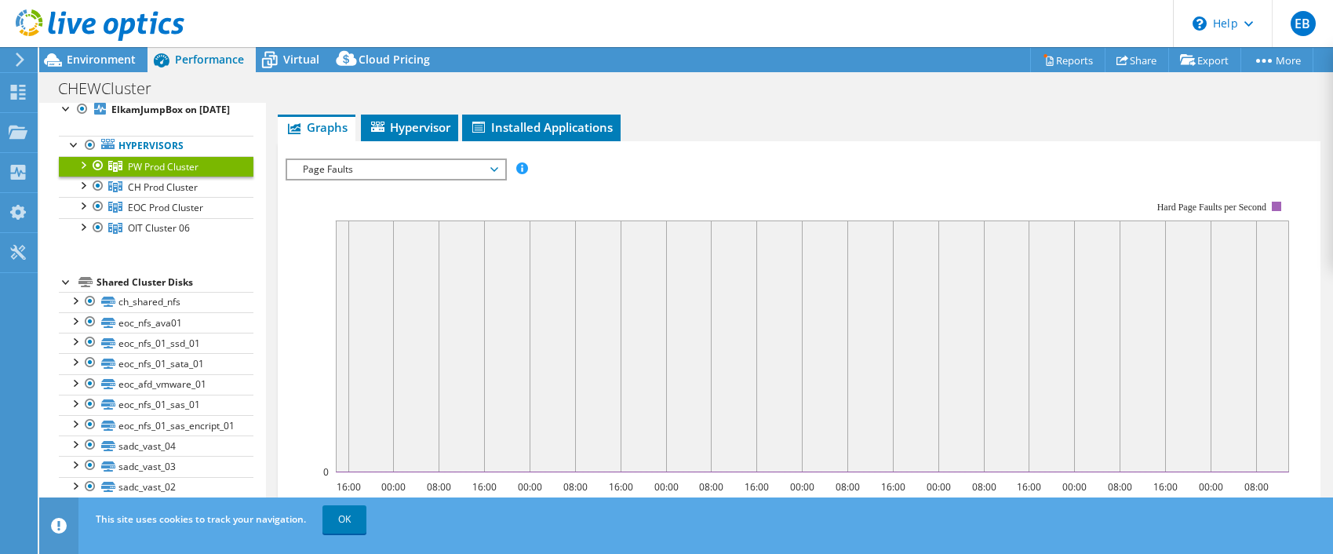
click at [493, 172] on span "Page Faults" at bounding box center [396, 169] width 202 height 19
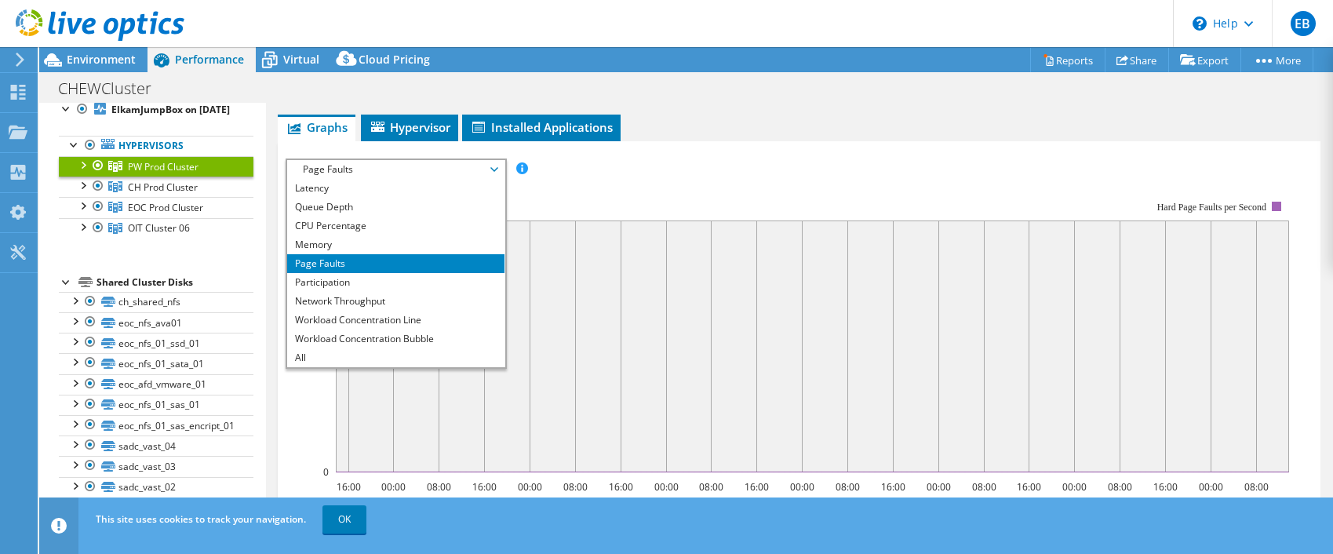
click at [671, 195] on rect at bounding box center [788, 337] width 1004 height 314
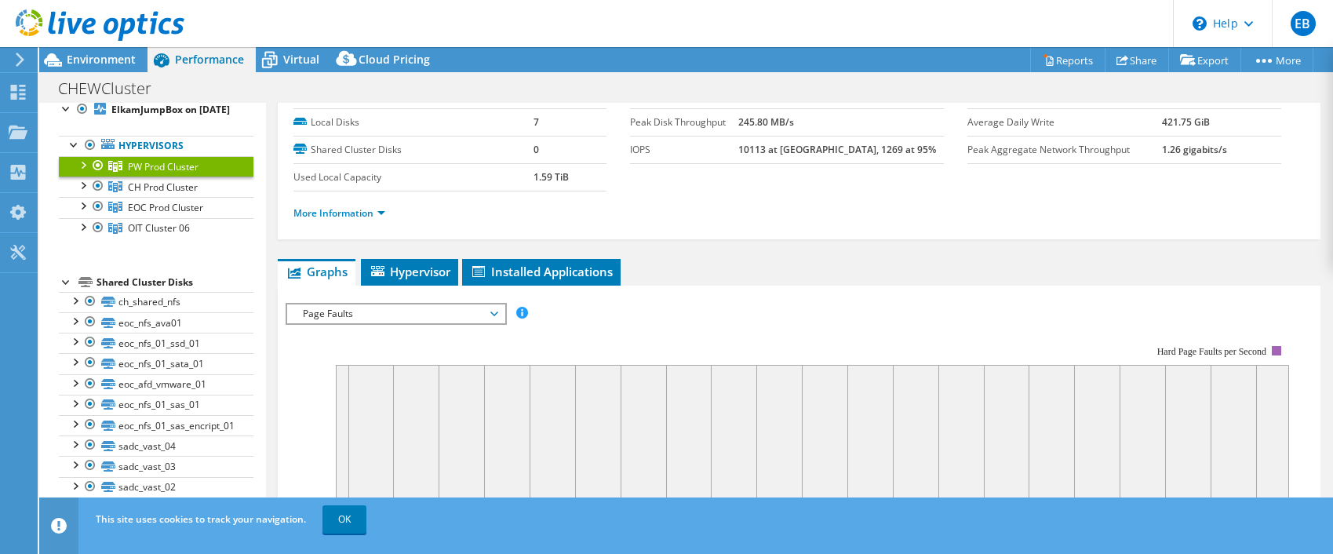
scroll to position [0, 0]
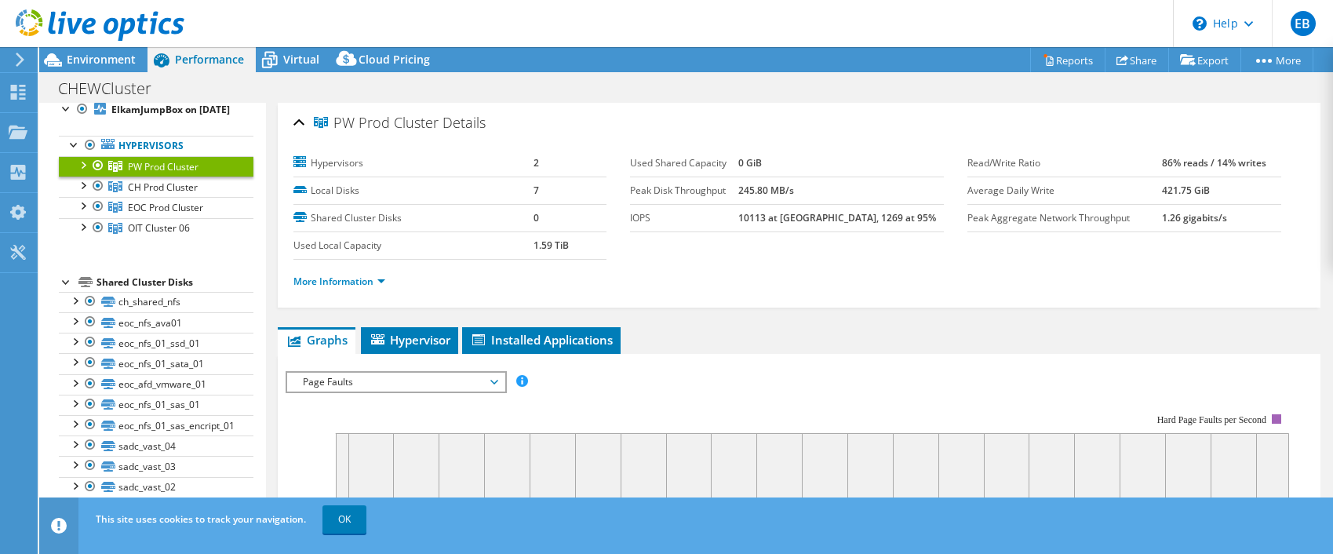
click at [964, 13] on header "EB End User Elkam Barlow elkam.barlow@anchorageak.gov Municipality Of Anchorage…" at bounding box center [666, 23] width 1333 height 47
click at [803, 528] on div "This site uses cookies to track your navigation. OK" at bounding box center [715, 519] width 1247 height 44
click at [17, 56] on icon at bounding box center [20, 60] width 12 height 14
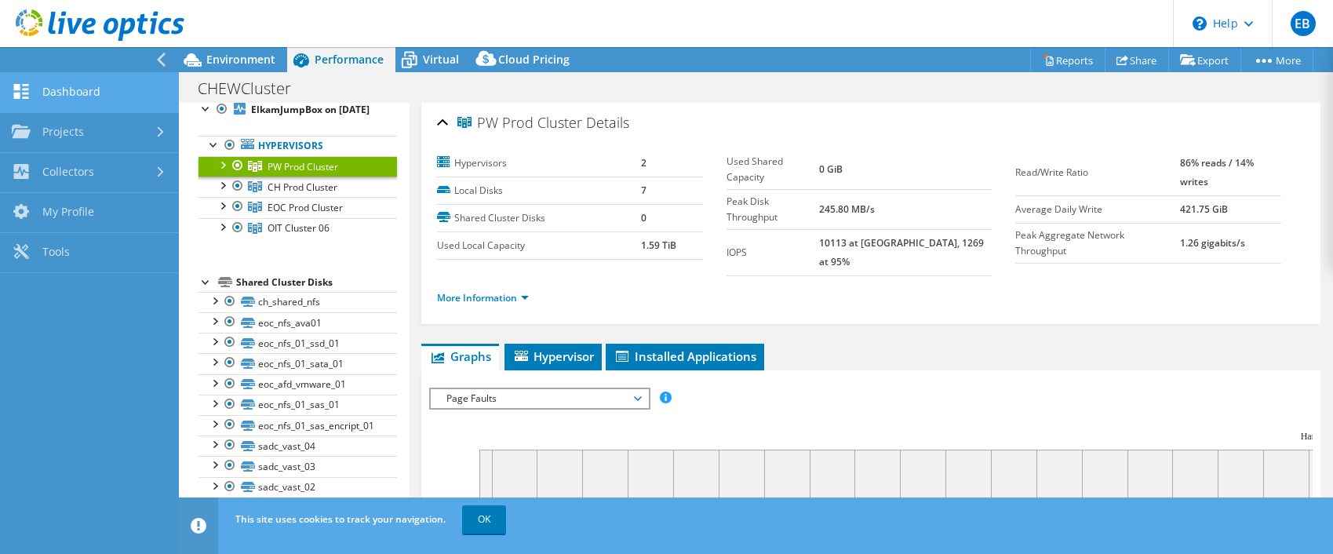
click at [42, 89] on link "Dashboard" at bounding box center [89, 93] width 179 height 40
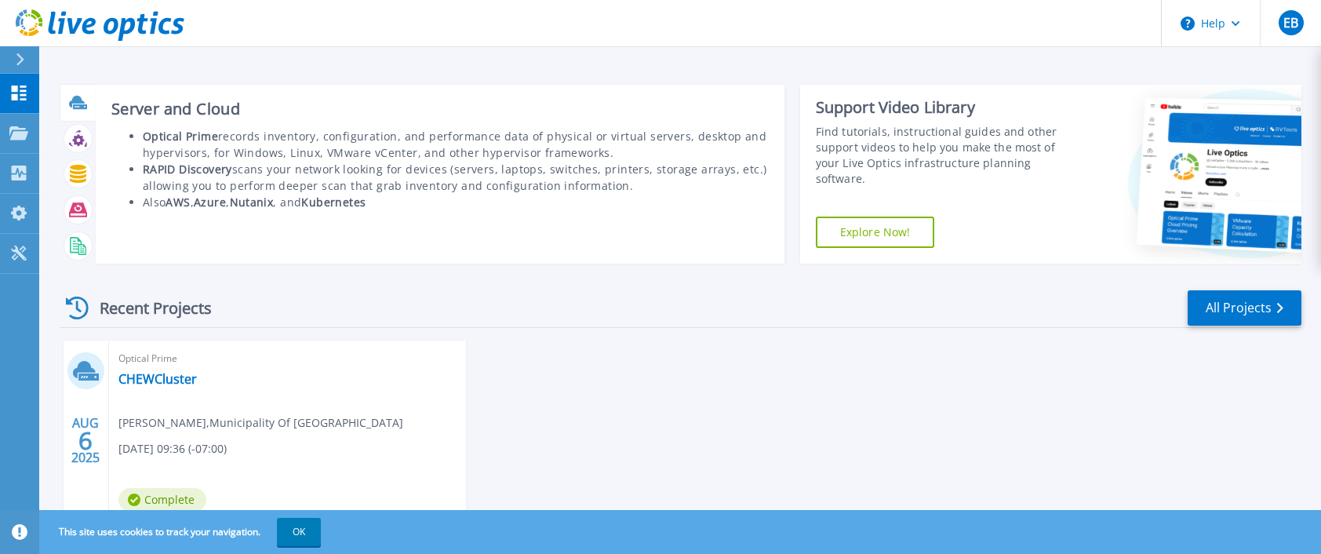
click at [77, 103] on icon at bounding box center [77, 102] width 16 height 12
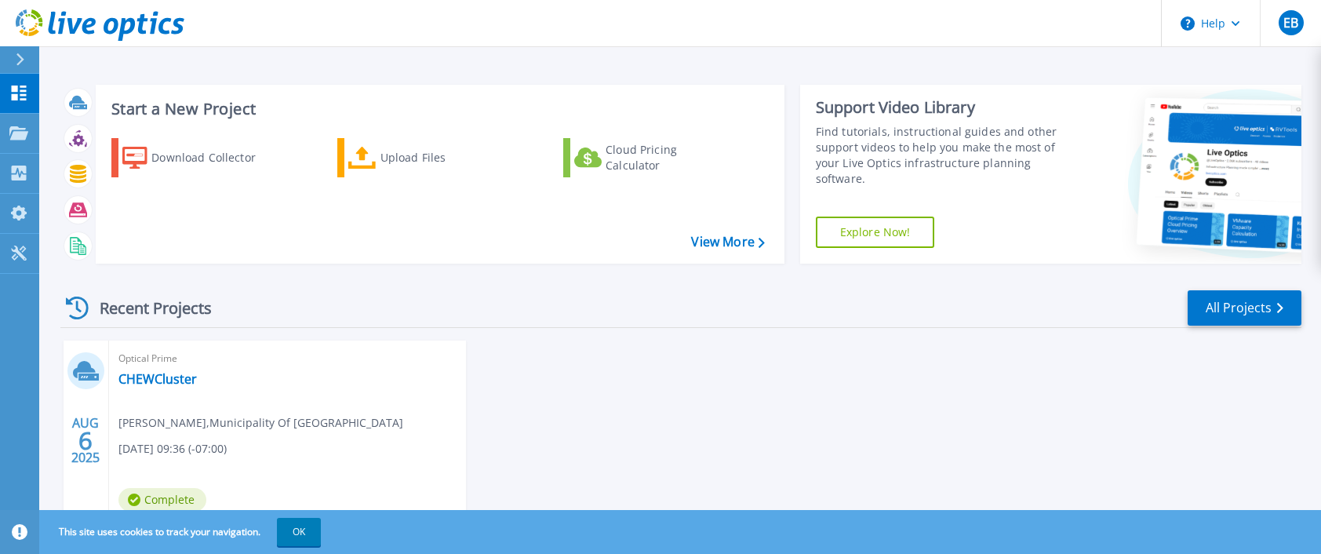
click at [1108, 55] on div "Start a New Project Download Collector Upload Files Cloud Pricing Calculator Vi…" at bounding box center [680, 294] width 1282 height 588
click at [917, 335] on div "Recent Projects All Projects AUG 6 2025 Optical Prime CHEWCluster Elkam Barlow …" at bounding box center [680, 432] width 1241 height 312
click at [17, 130] on icon at bounding box center [18, 132] width 19 height 13
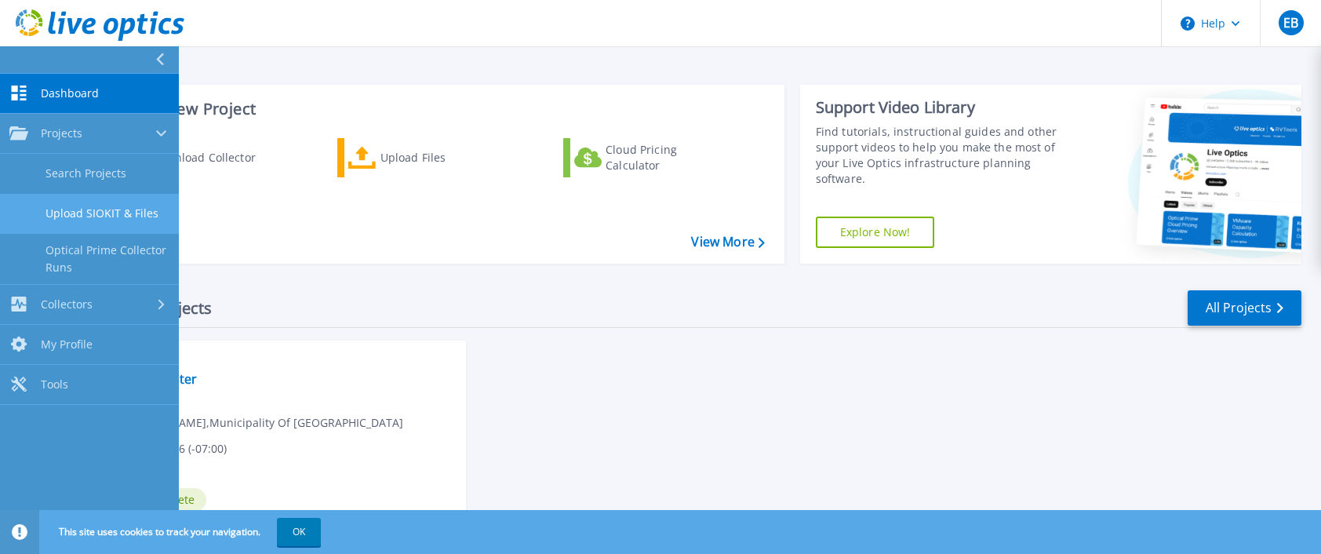
click at [107, 204] on link "Upload SIOKIT & Files" at bounding box center [89, 214] width 179 height 40
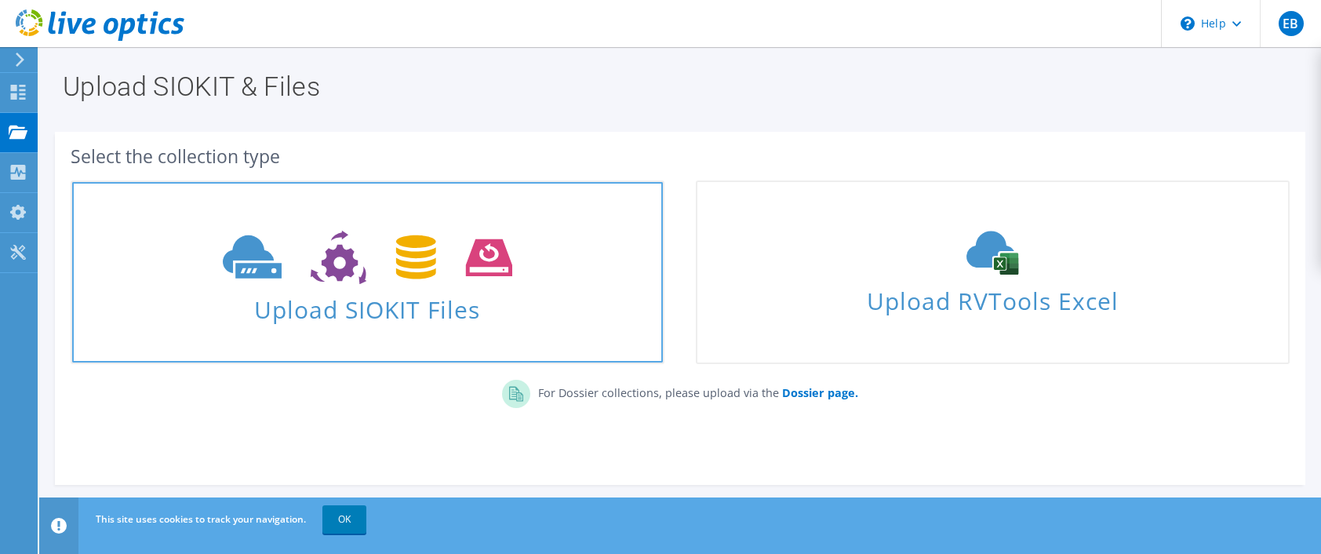
click at [385, 298] on span "Upload SIOKIT Files" at bounding box center [367, 305] width 591 height 34
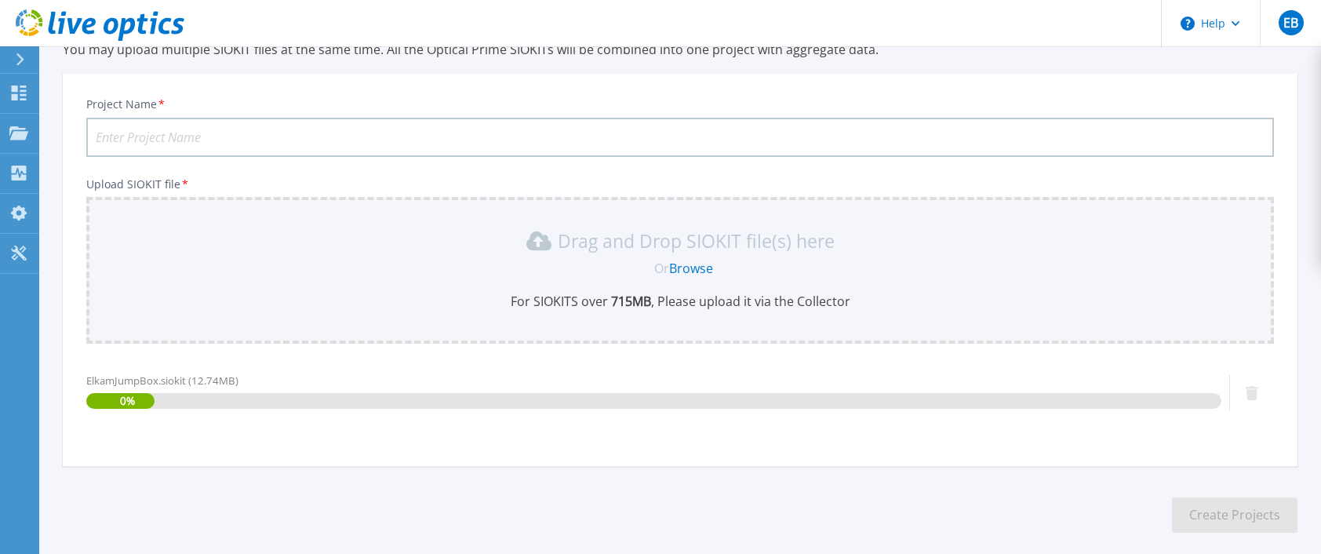
scroll to position [146, 0]
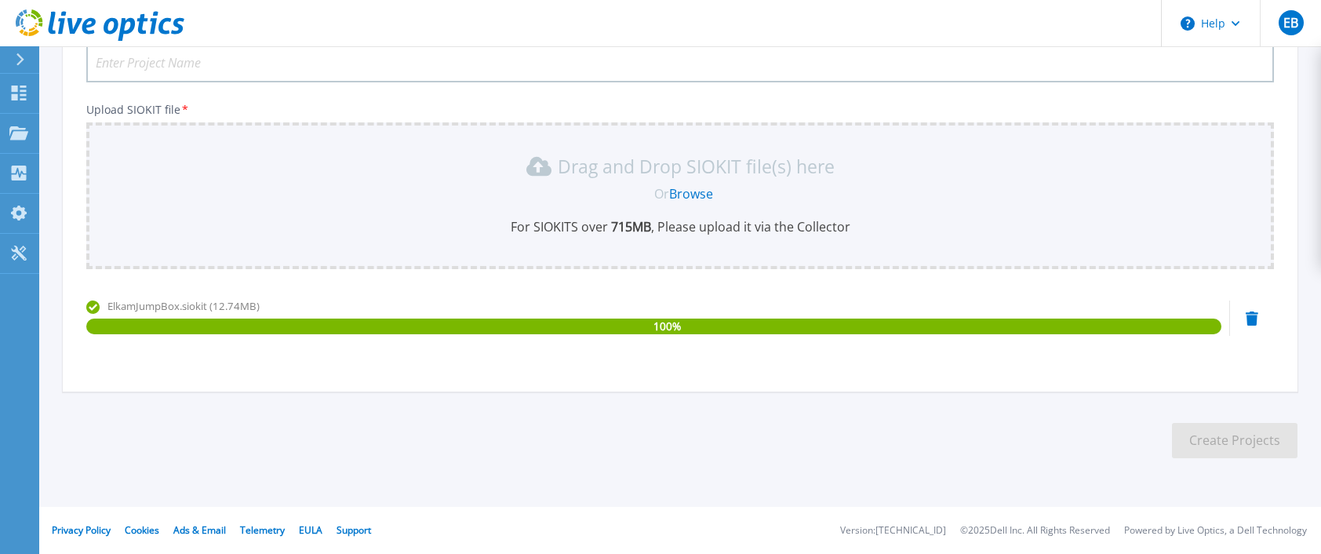
click at [162, 60] on input "Project Name *" at bounding box center [680, 62] width 1188 height 39
type input "T"
type input "DEMO"
click at [1219, 443] on button "Create Projects" at bounding box center [1235, 440] width 126 height 35
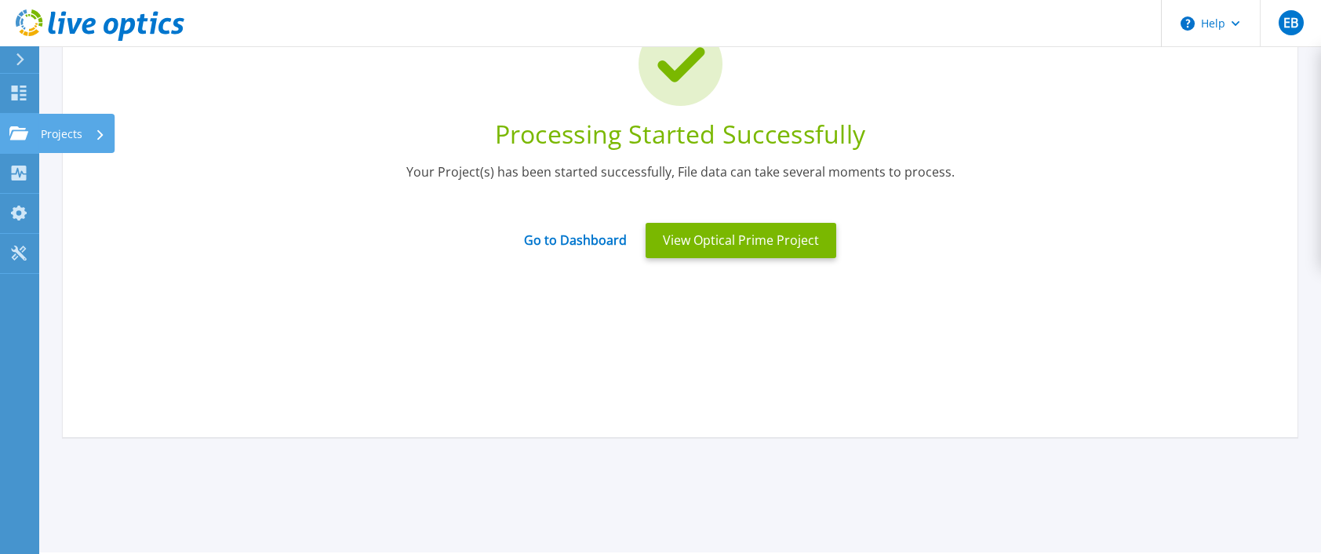
click at [20, 133] on icon at bounding box center [18, 132] width 19 height 13
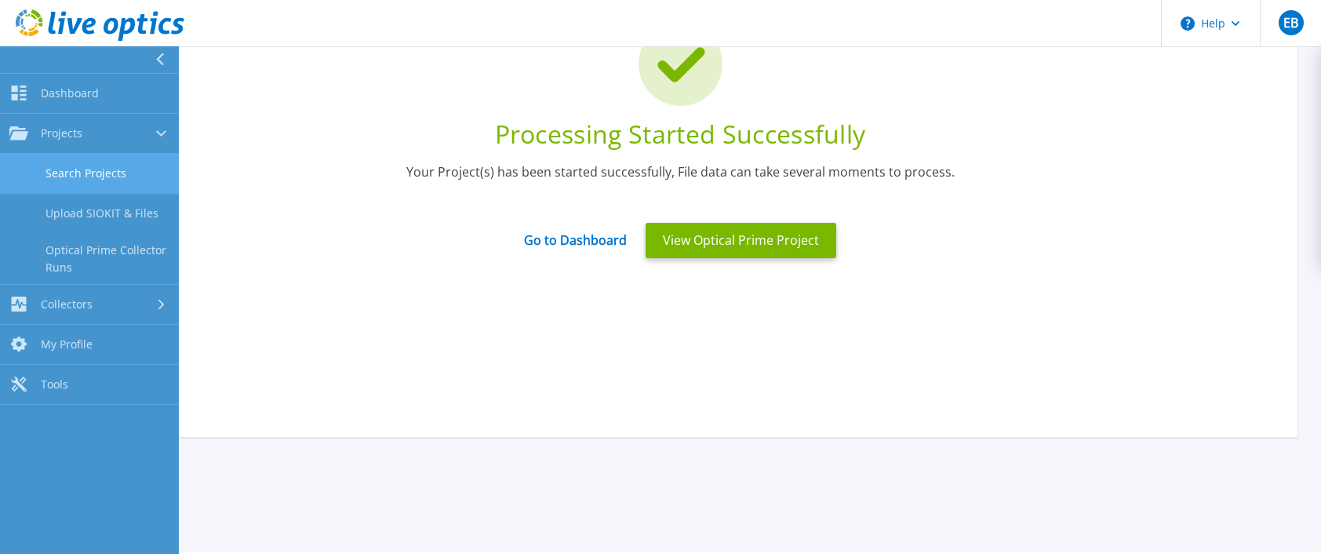
click at [92, 173] on link "Search Projects" at bounding box center [89, 174] width 179 height 40
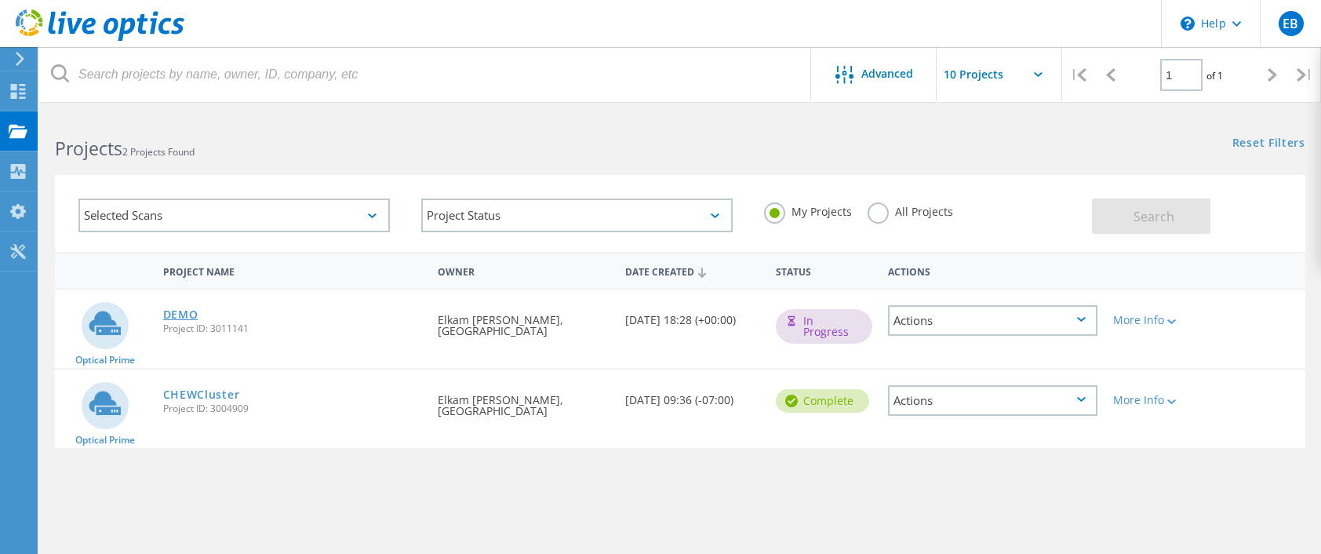
click at [184, 311] on link "DEMO" at bounding box center [180, 314] width 35 height 11
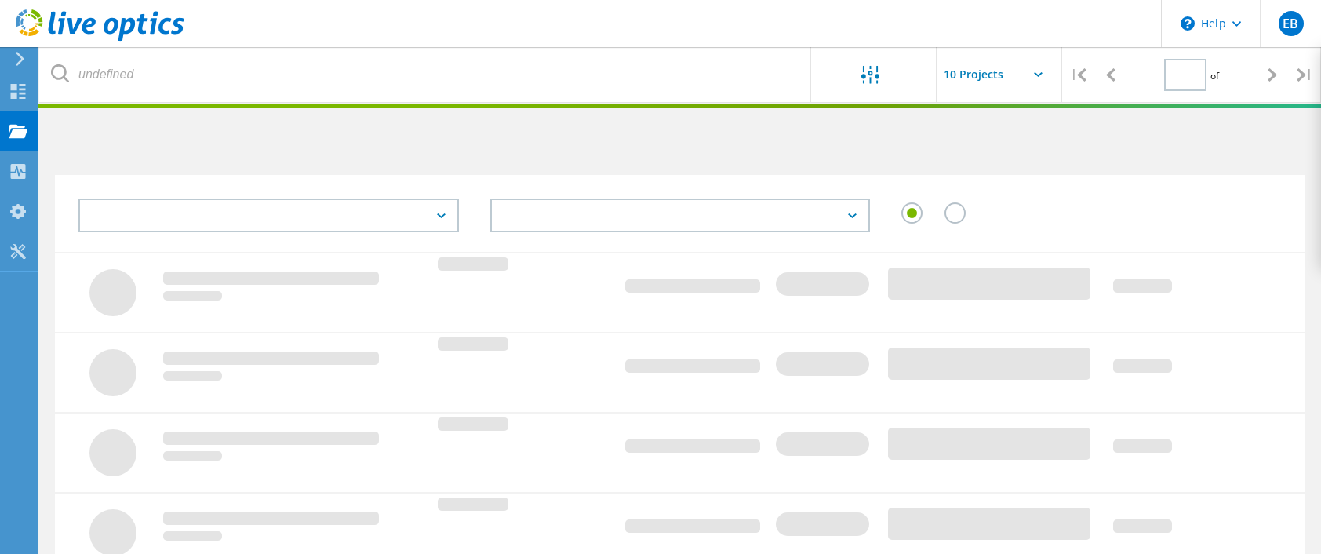
type input "1"
